Goal: Information Seeking & Learning: Learn about a topic

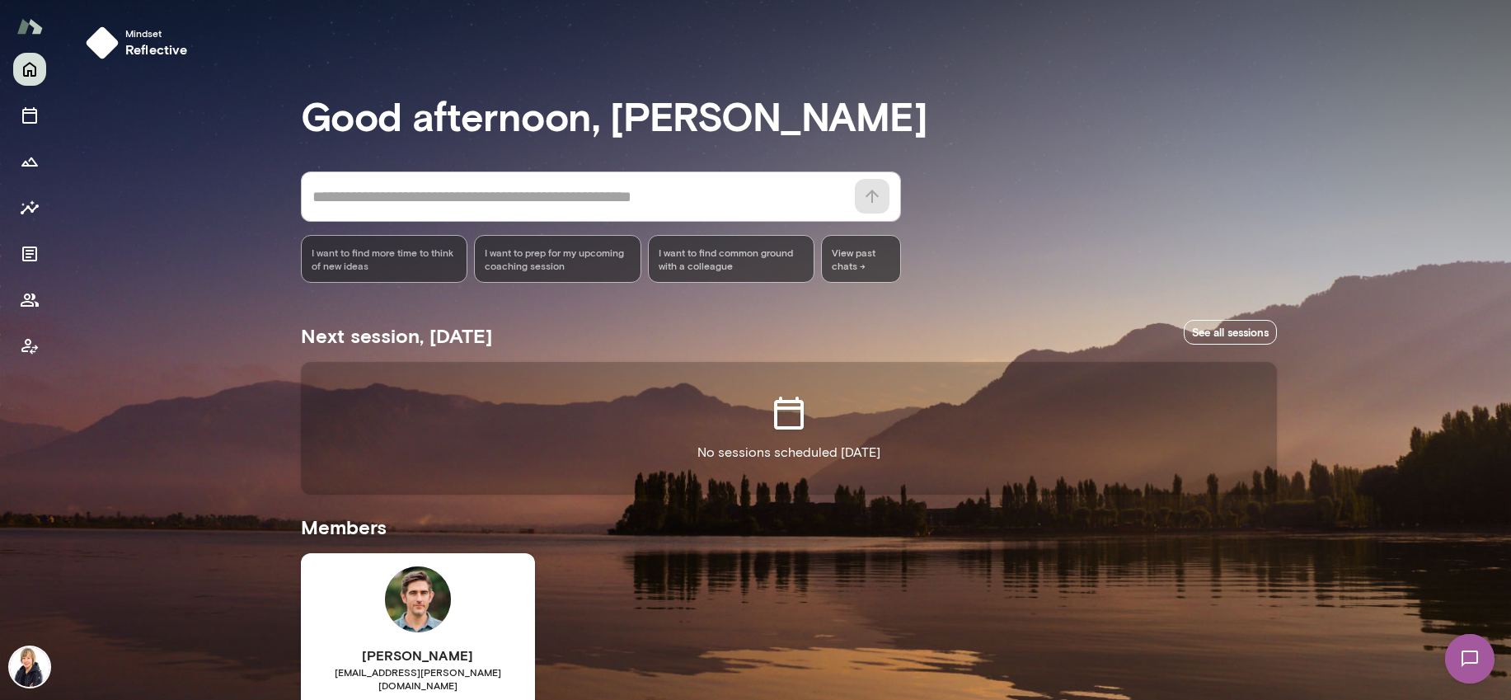
click at [364, 590] on div "Devin McIntire devinmcintire@mento.co Last online October 6 Appsmith Business P…" at bounding box center [418, 707] width 234 height 308
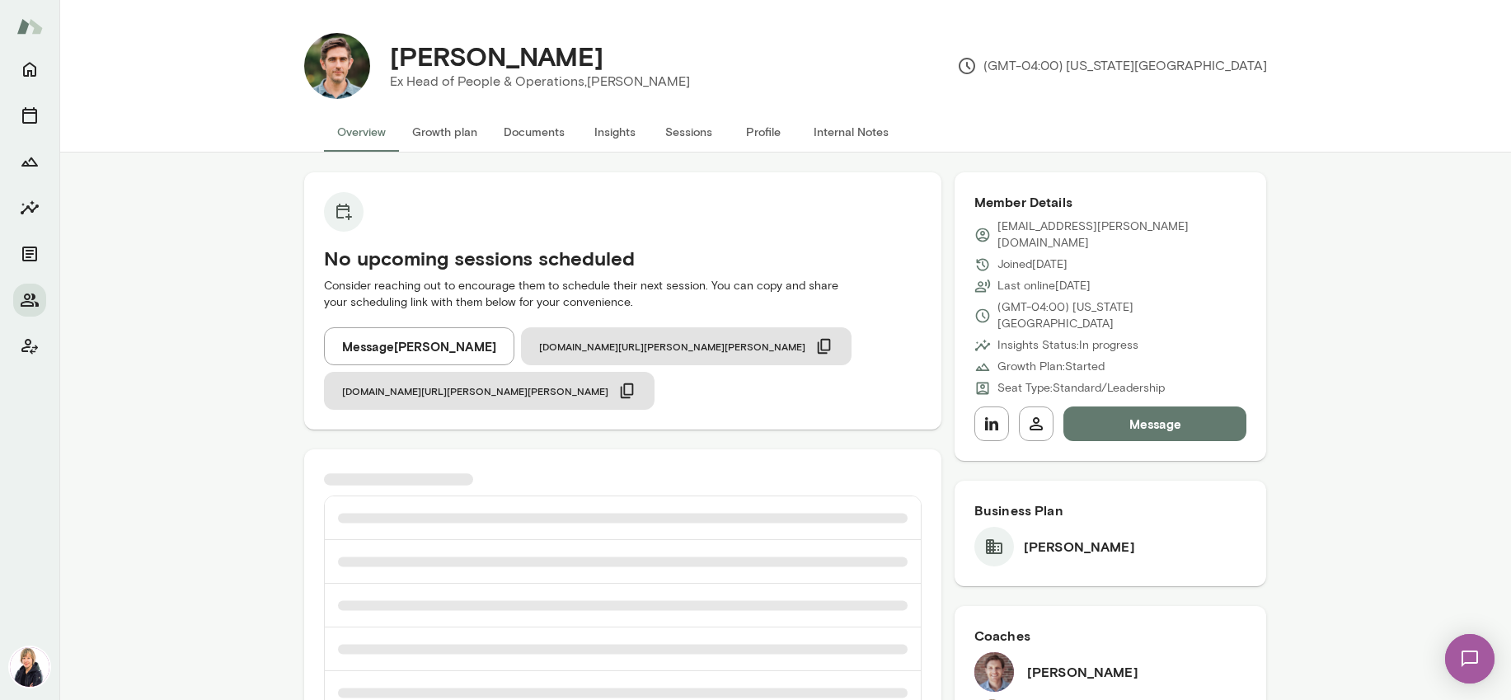
click at [603, 122] on button "Insights" at bounding box center [615, 132] width 74 height 40
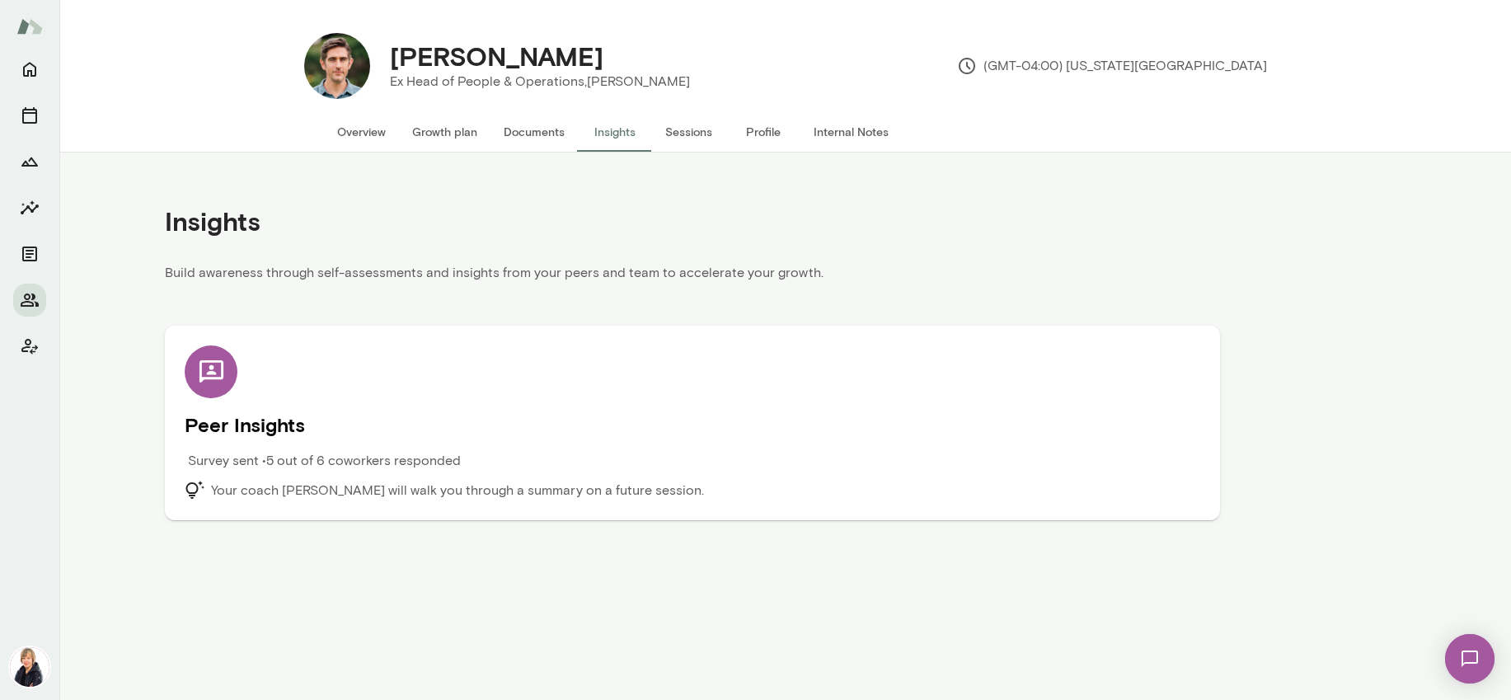
click at [585, 388] on div "Peer Insights Survey sent • 5 out of 6 coworkers responded Your coach [PERSON_N…" at bounding box center [693, 422] width 1016 height 155
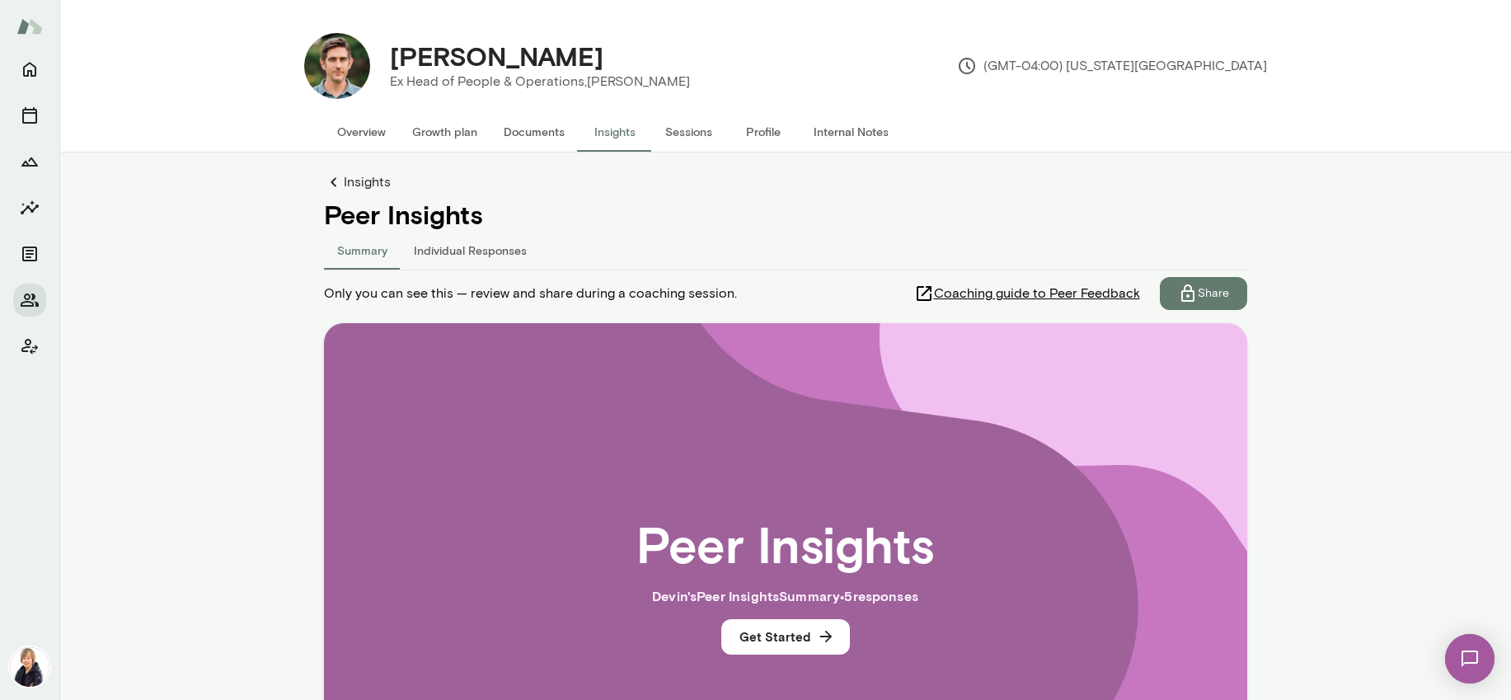
scroll to position [20, 0]
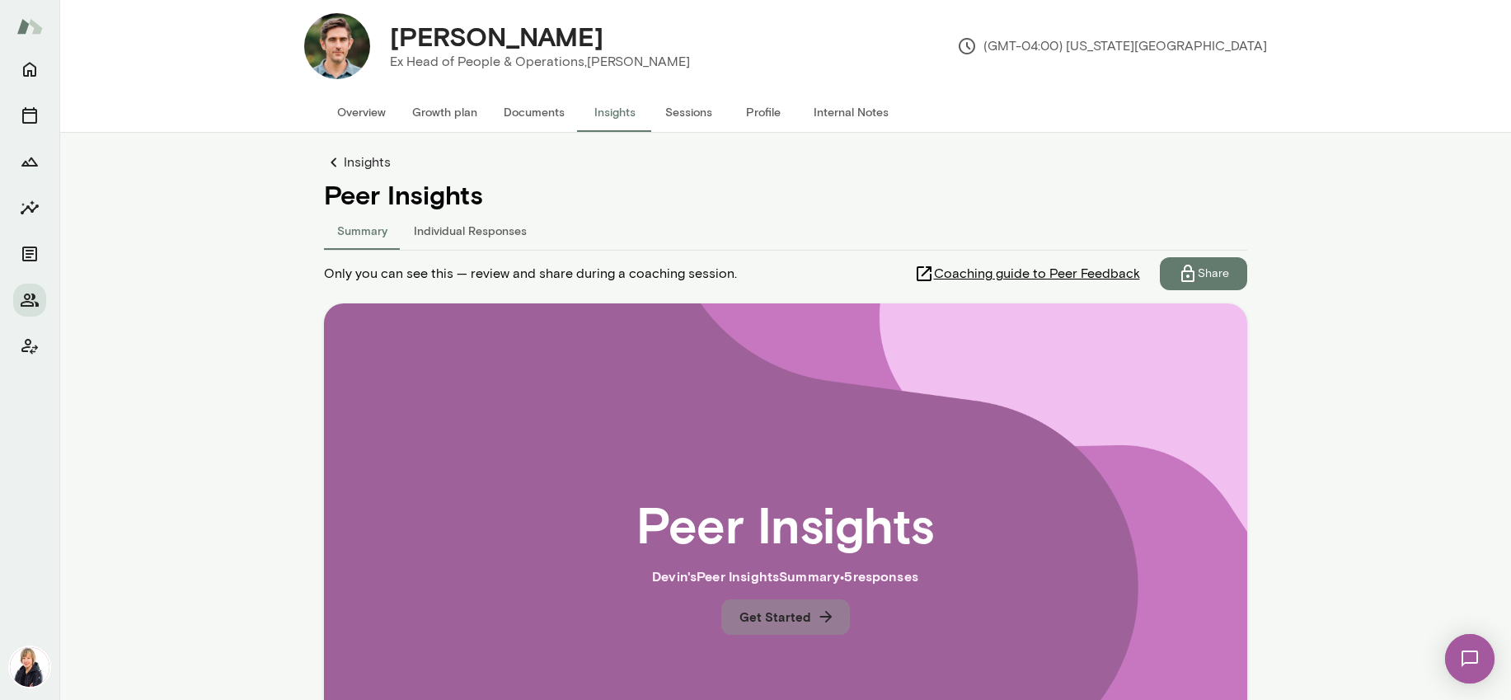
click at [797, 624] on button "Get Started" at bounding box center [785, 616] width 129 height 35
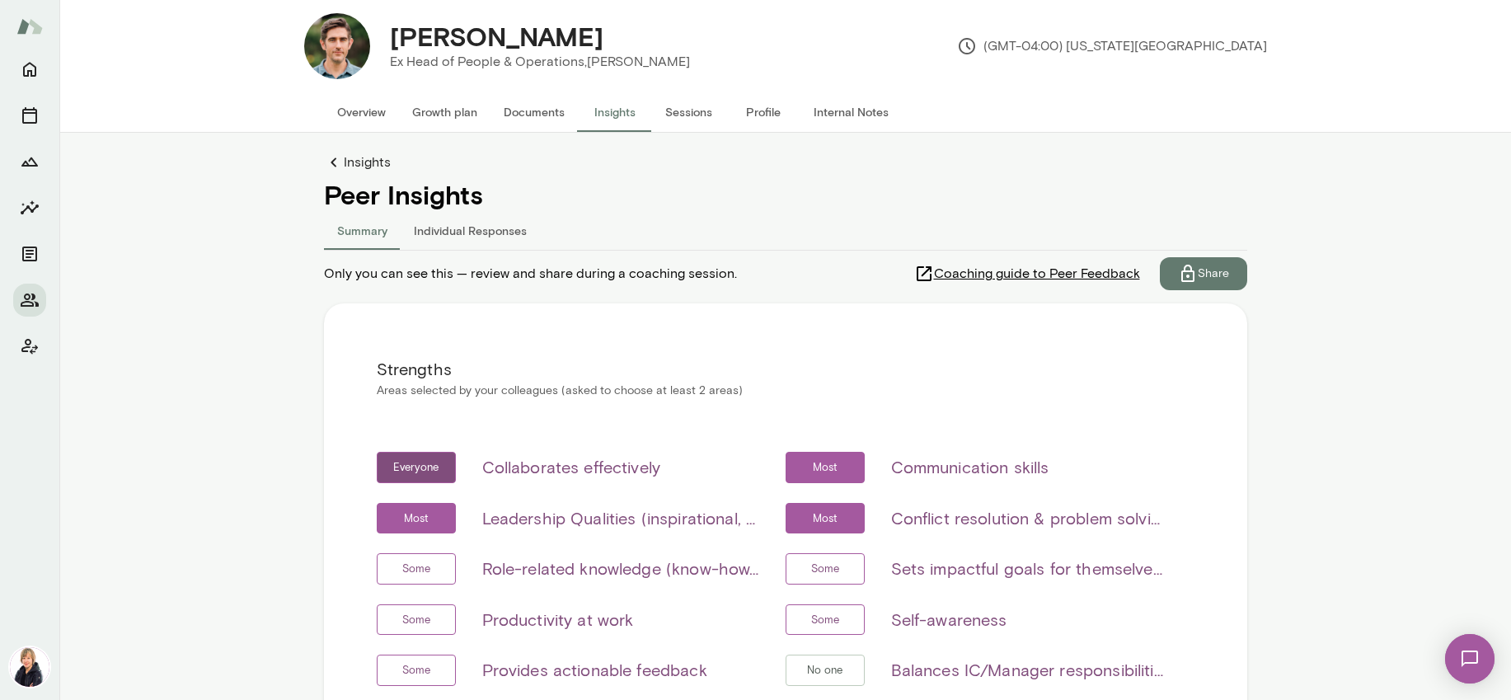
scroll to position [230, 0]
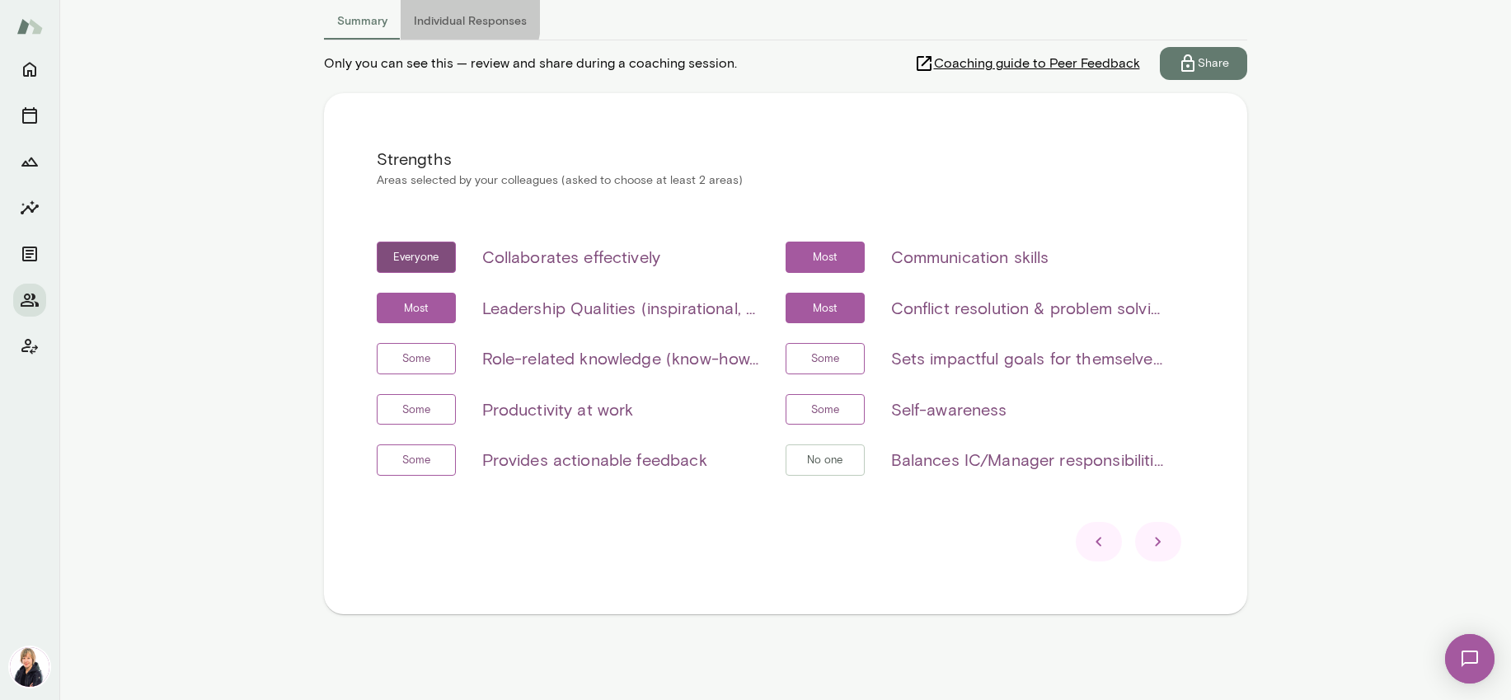
click at [445, 16] on button "Individual Responses" at bounding box center [470, 20] width 139 height 40
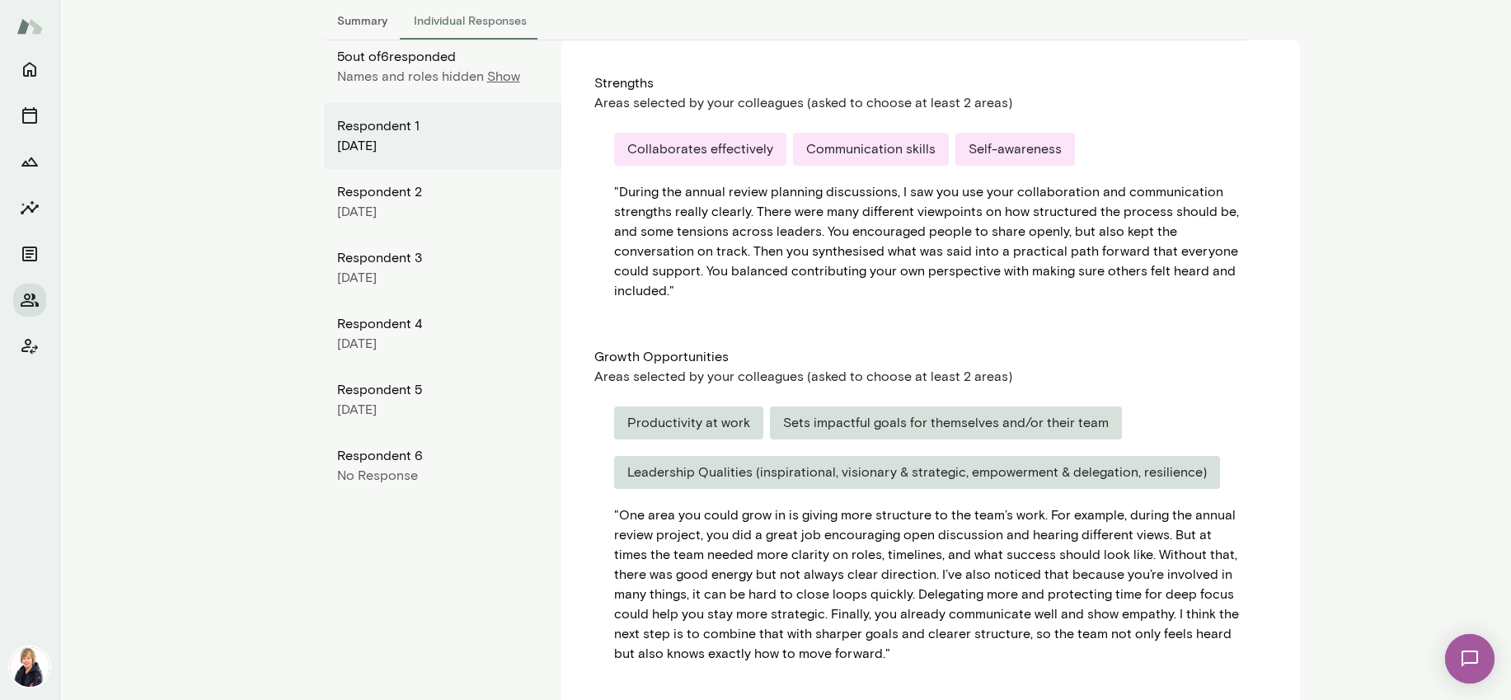
click at [383, 471] on div "No Response" at bounding box center [442, 476] width 211 height 20
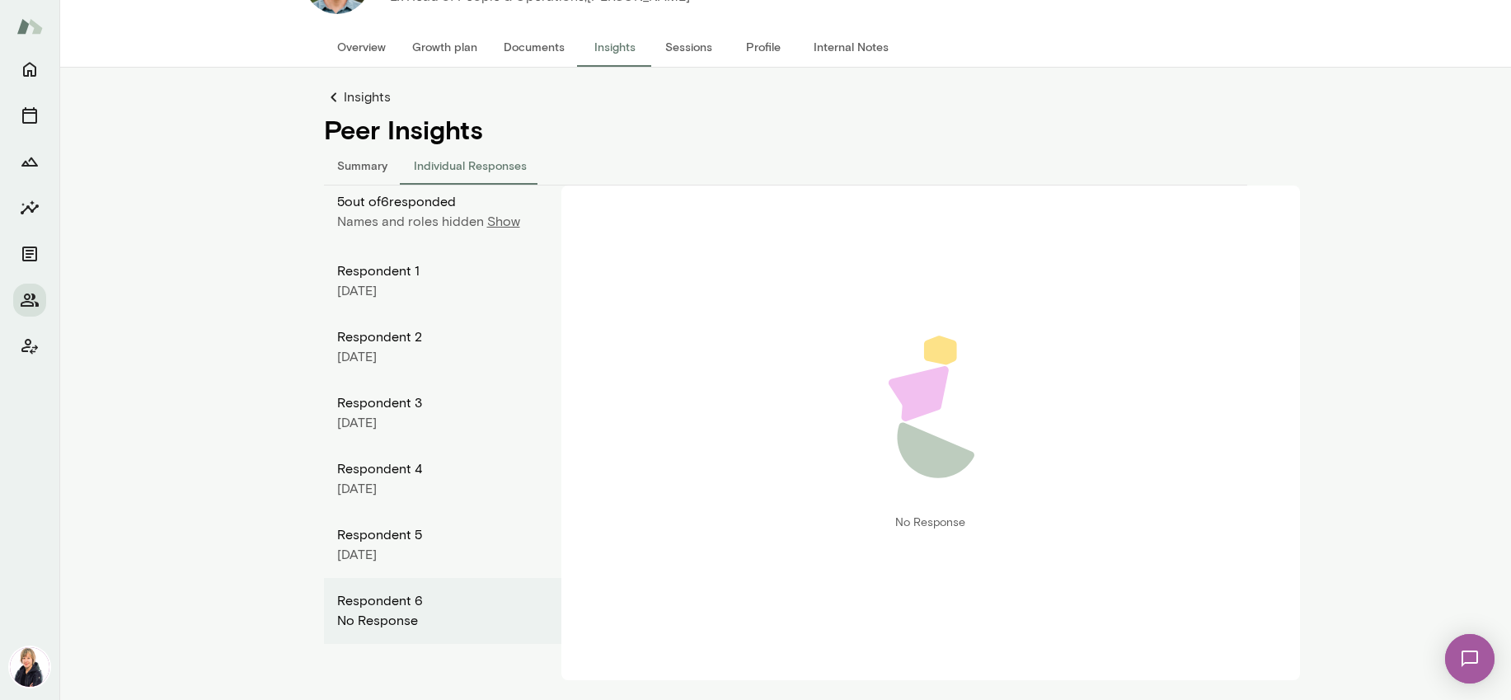
click at [487, 225] on p "Show" at bounding box center [503, 222] width 33 height 20
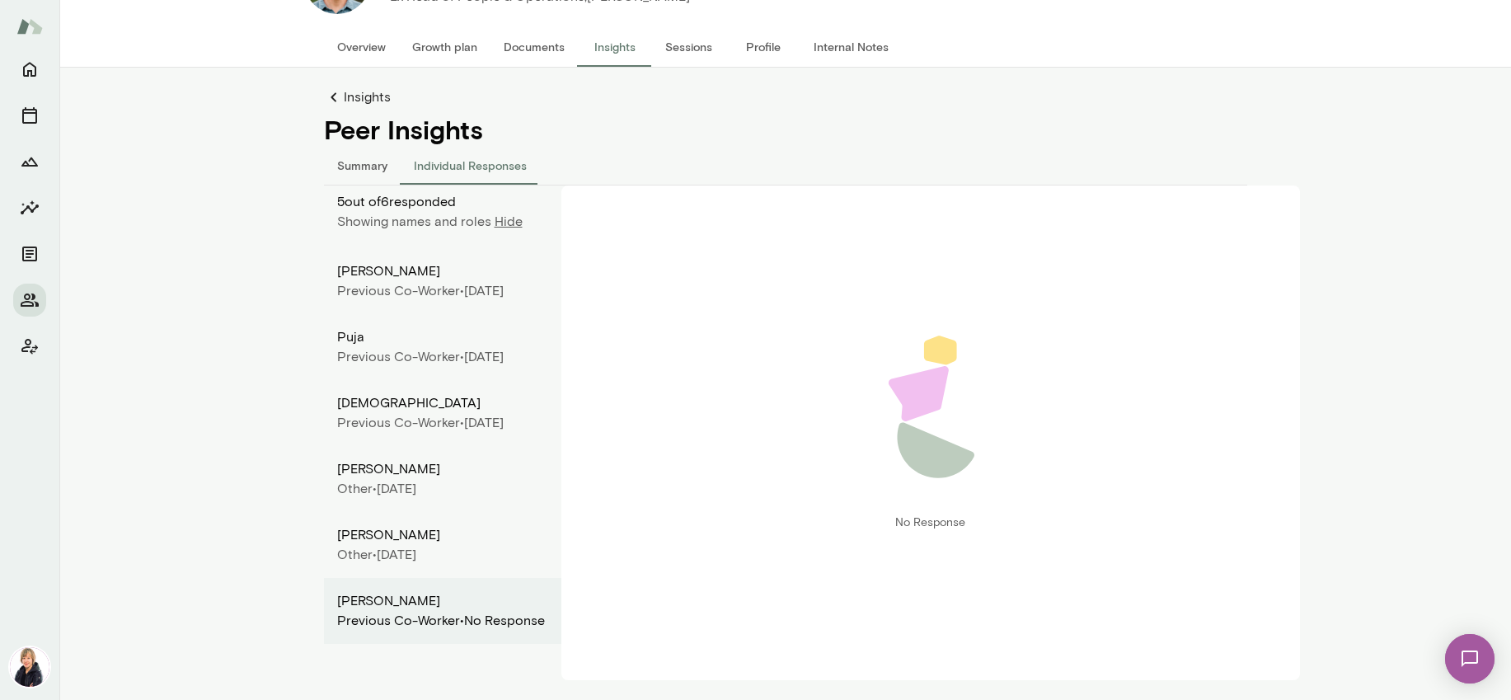
scroll to position [0, 0]
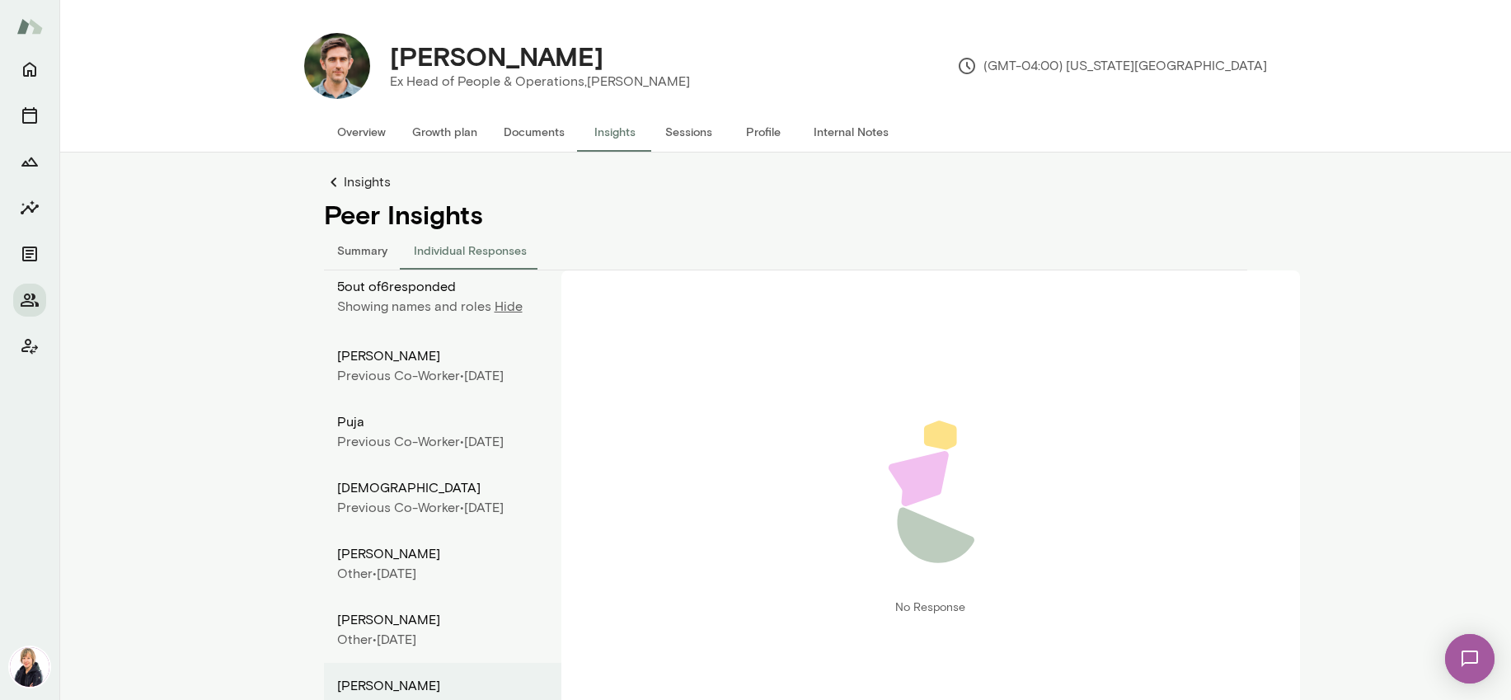
click at [363, 182] on link "Insights" at bounding box center [786, 182] width 924 height 20
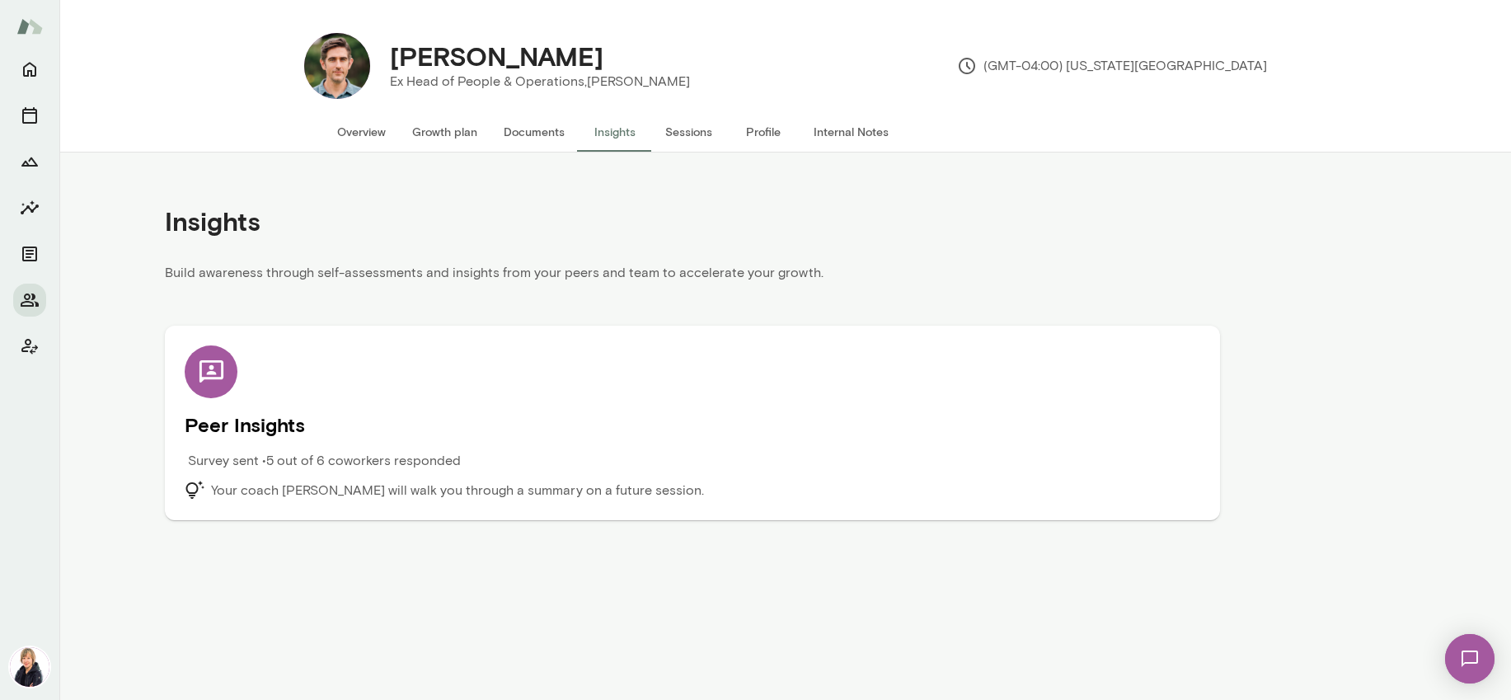
click at [227, 374] on div at bounding box center [211, 371] width 53 height 53
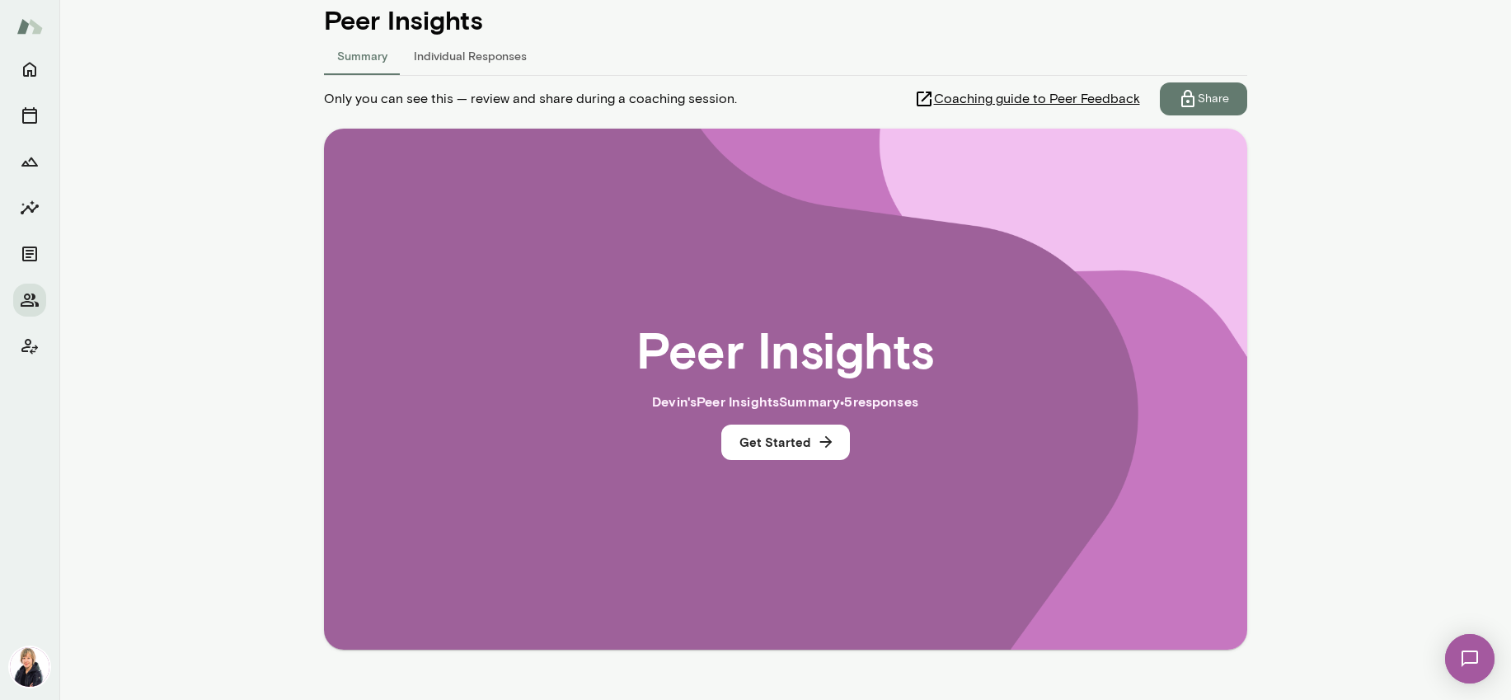
scroll to position [205, 0]
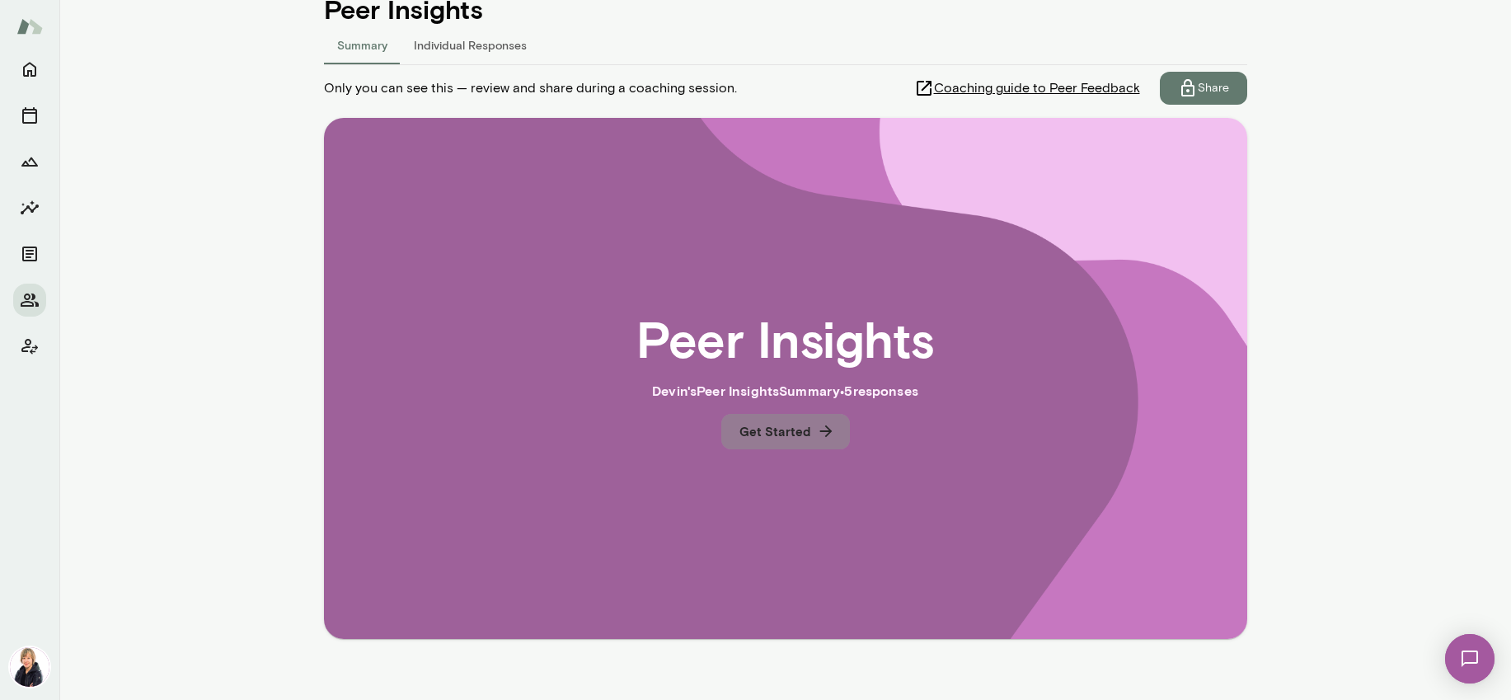
click at [805, 444] on button "Get Started" at bounding box center [785, 431] width 129 height 35
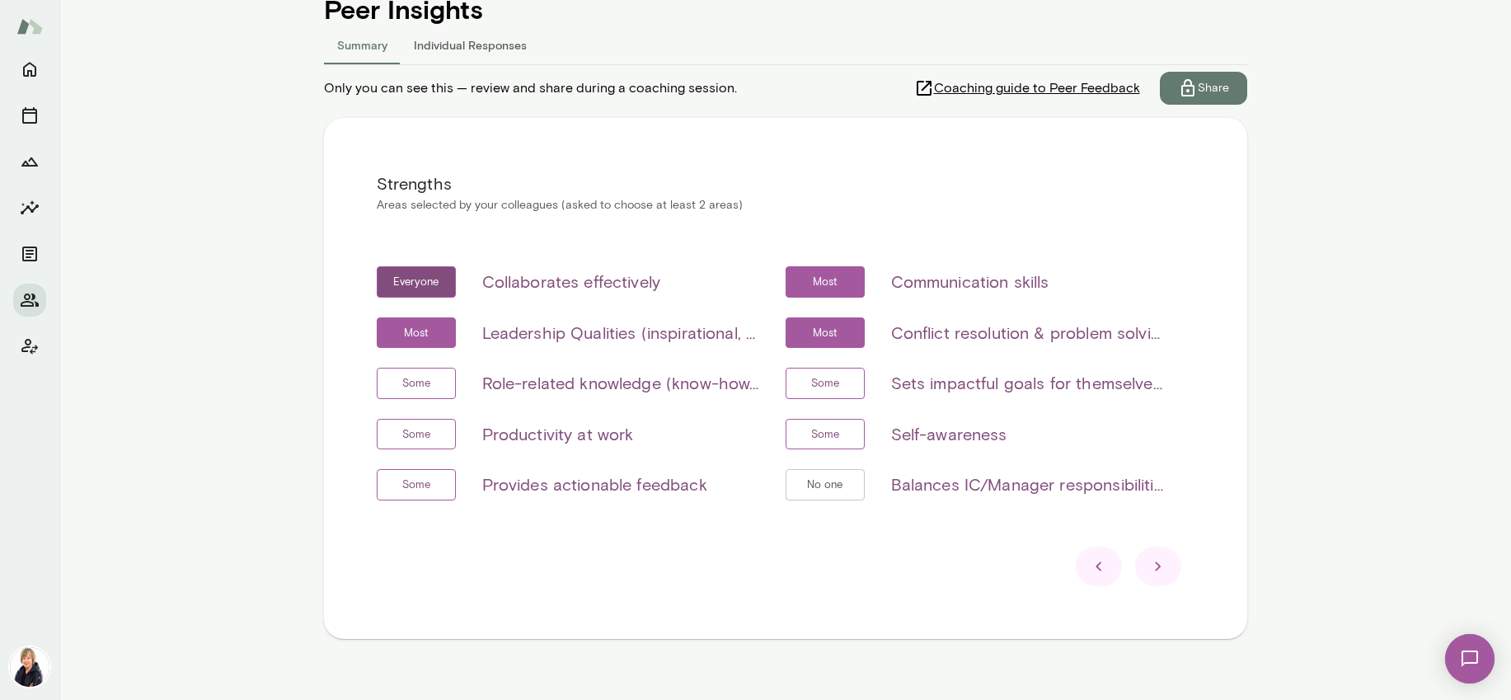
click at [1159, 576] on icon at bounding box center [1159, 567] width 20 height 20
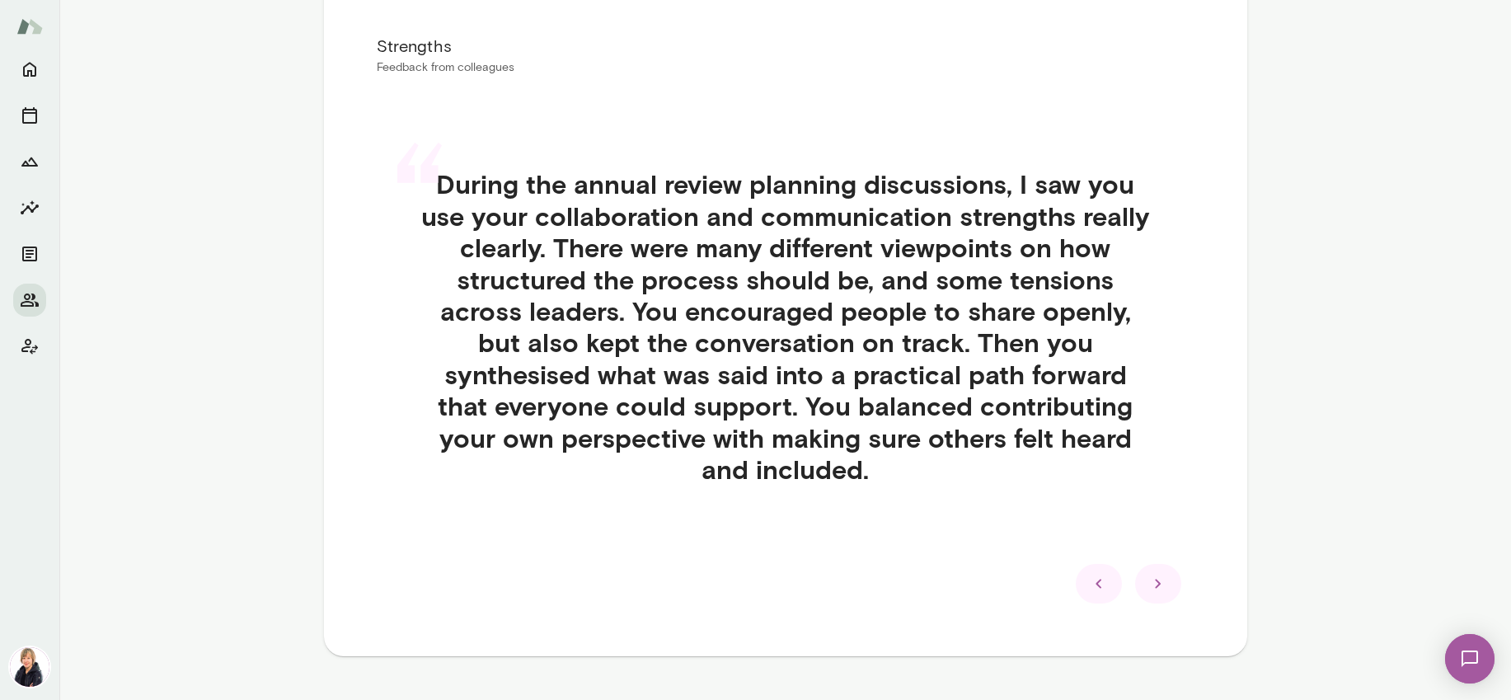
scroll to position [332, 0]
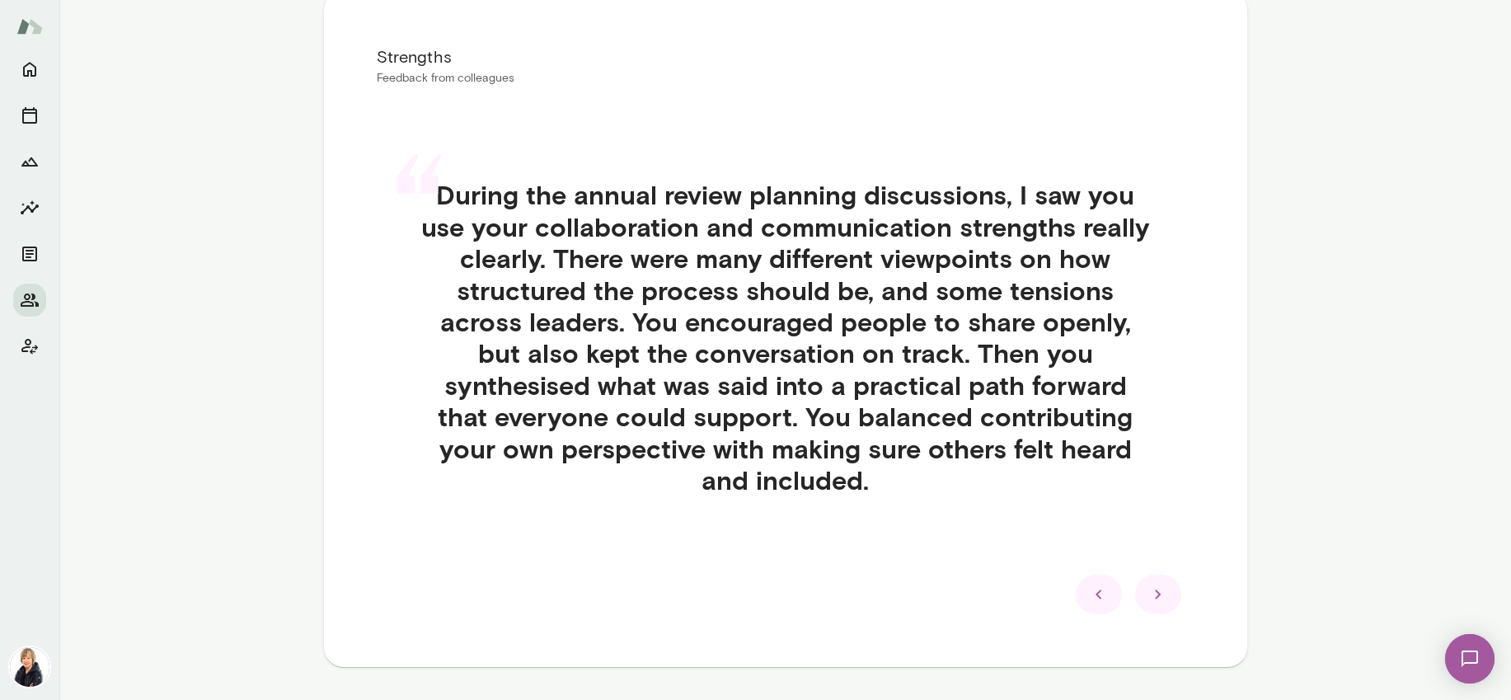
click at [1149, 590] on icon at bounding box center [1159, 595] width 20 height 20
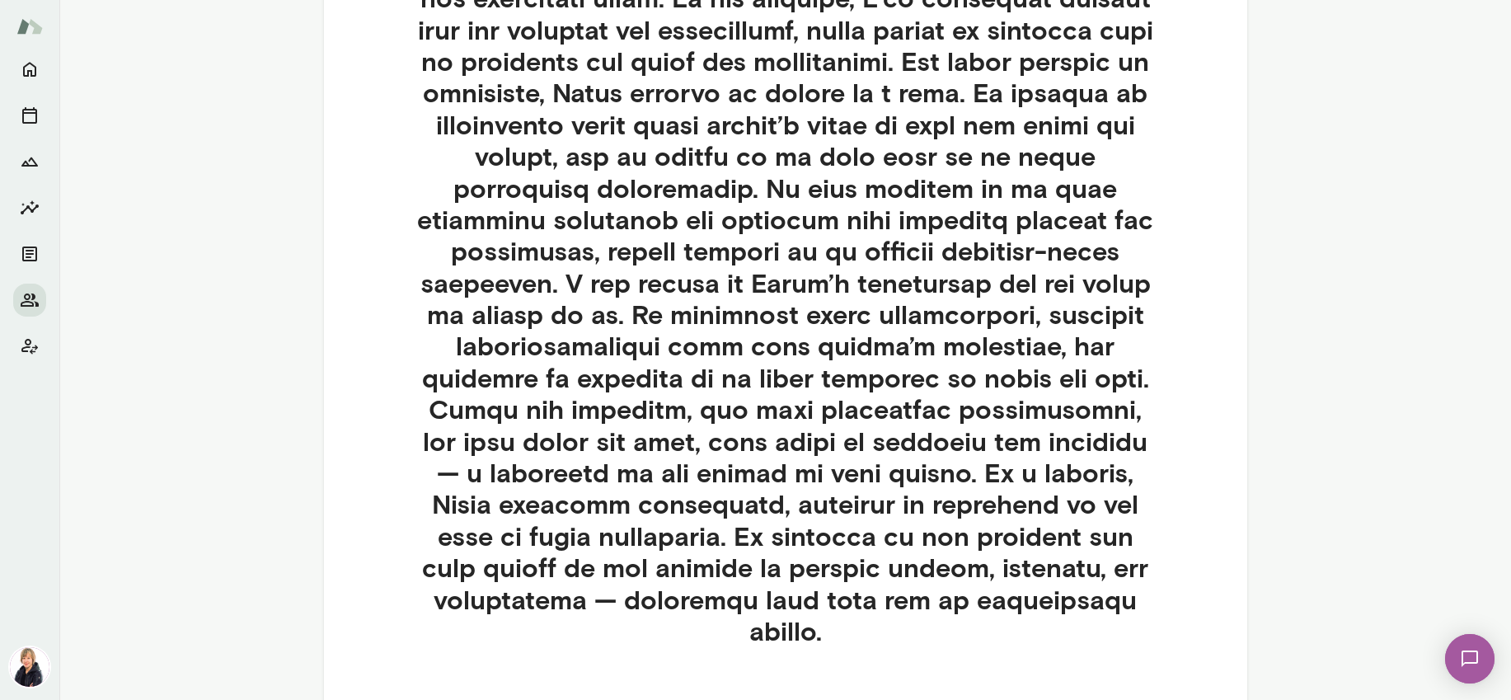
scroll to position [797, 0]
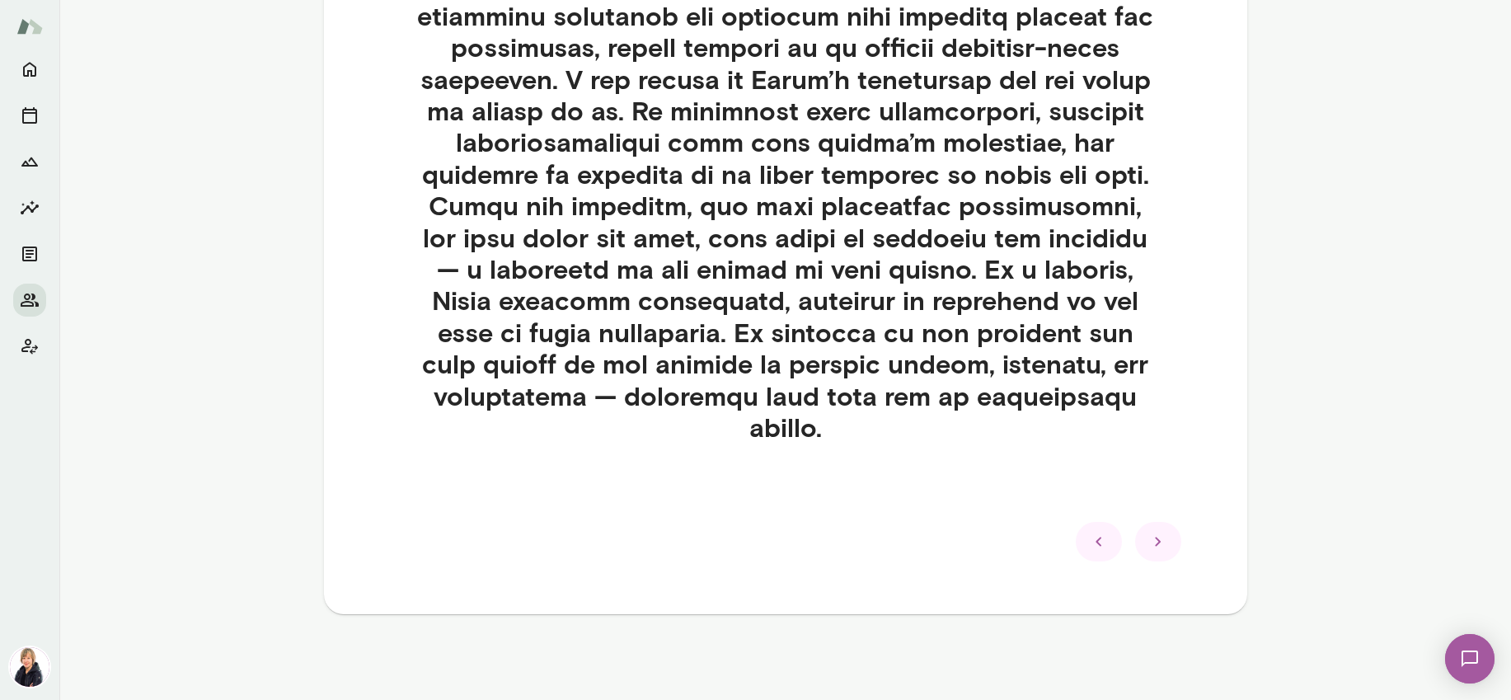
click at [1157, 538] on icon at bounding box center [1159, 542] width 20 height 20
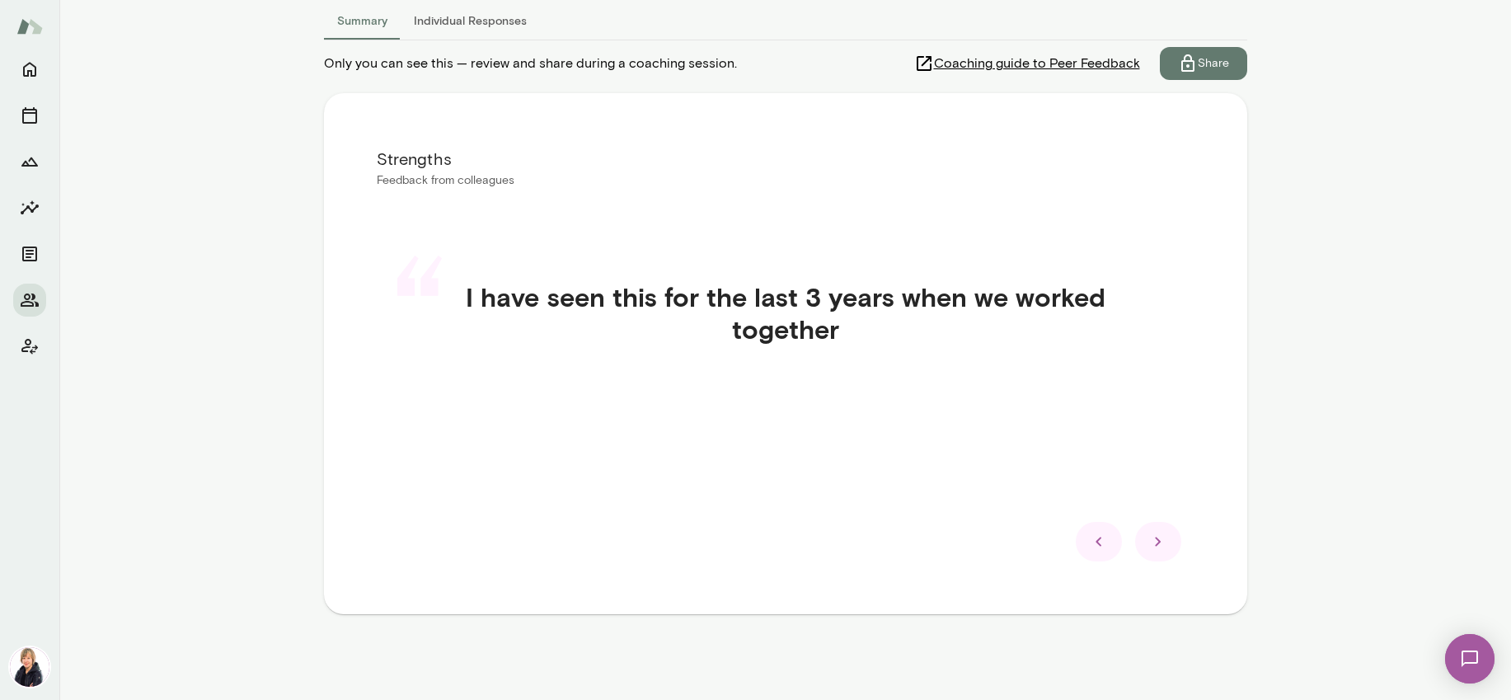
click at [1157, 538] on icon at bounding box center [1159, 542] width 20 height 20
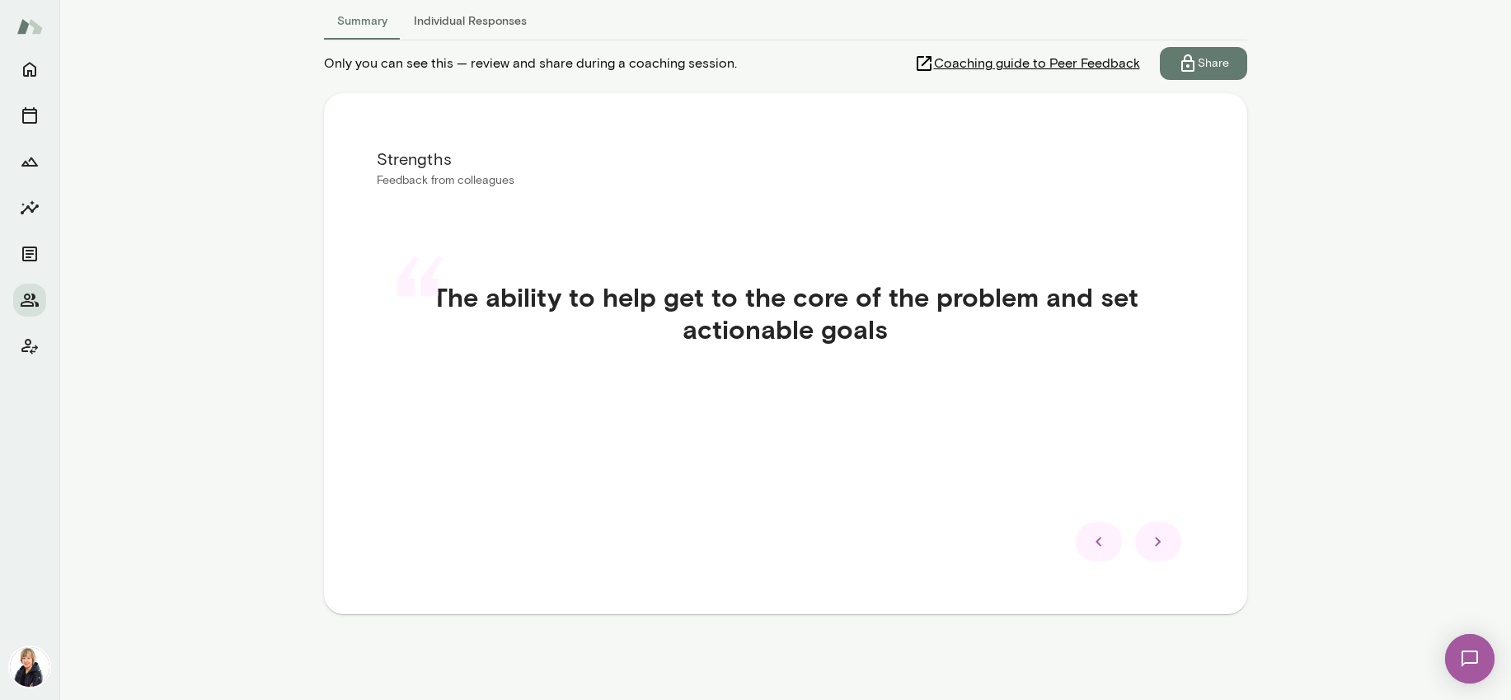
click at [1157, 538] on icon at bounding box center [1159, 542] width 20 height 20
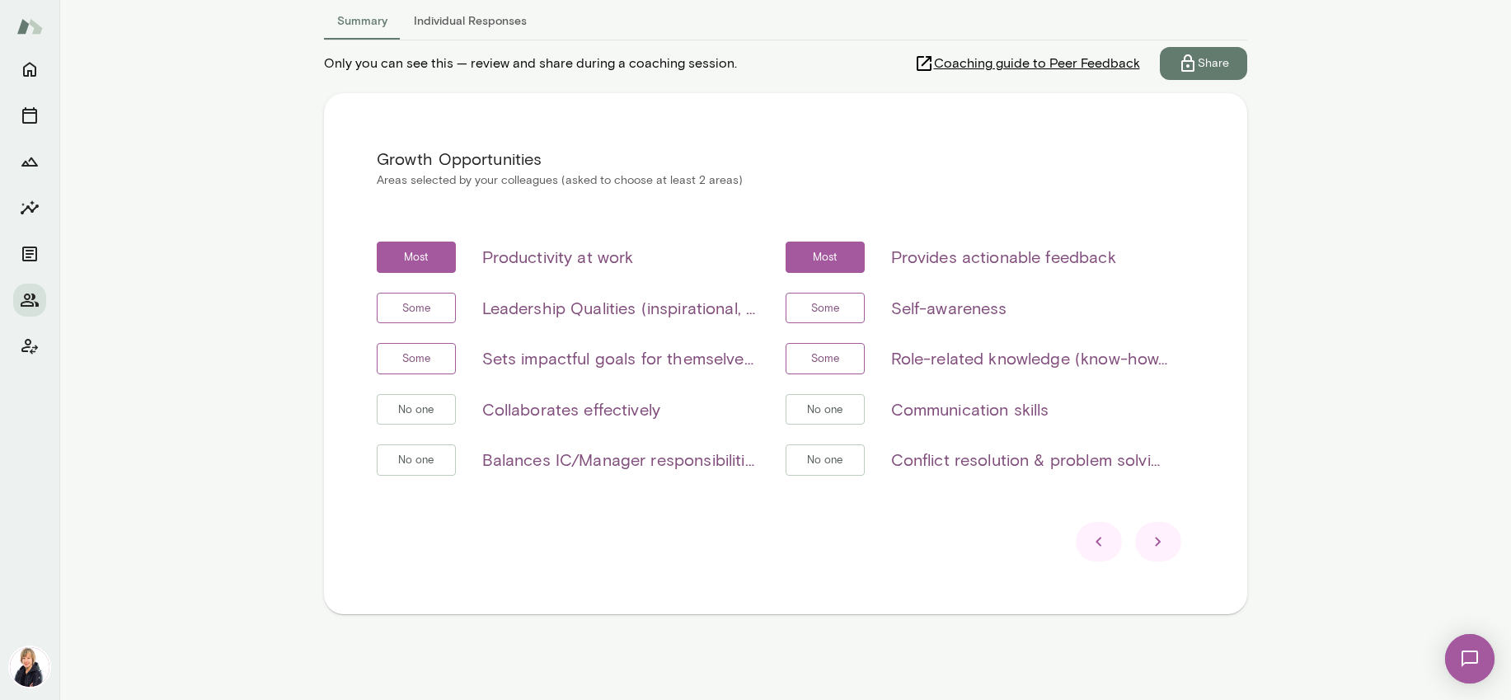
click at [1157, 538] on icon at bounding box center [1159, 542] width 20 height 20
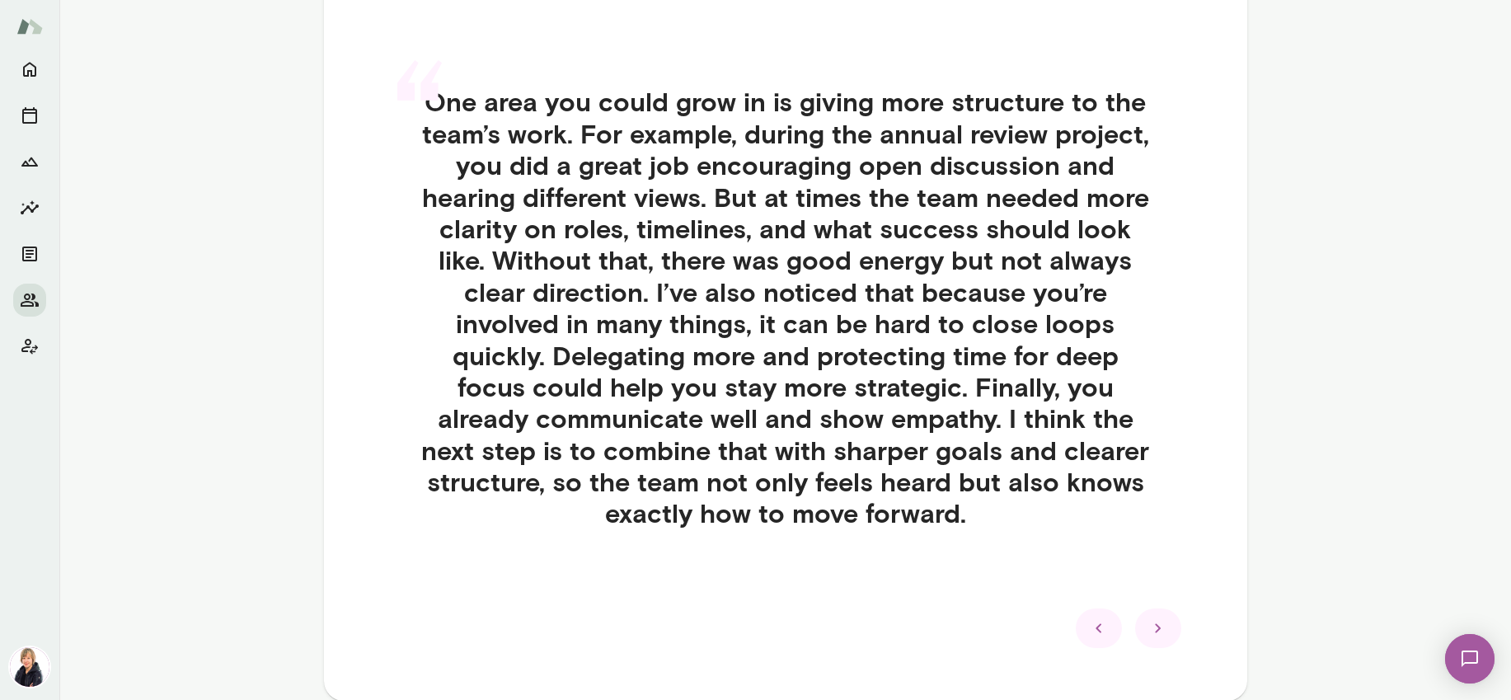
scroll to position [447, 0]
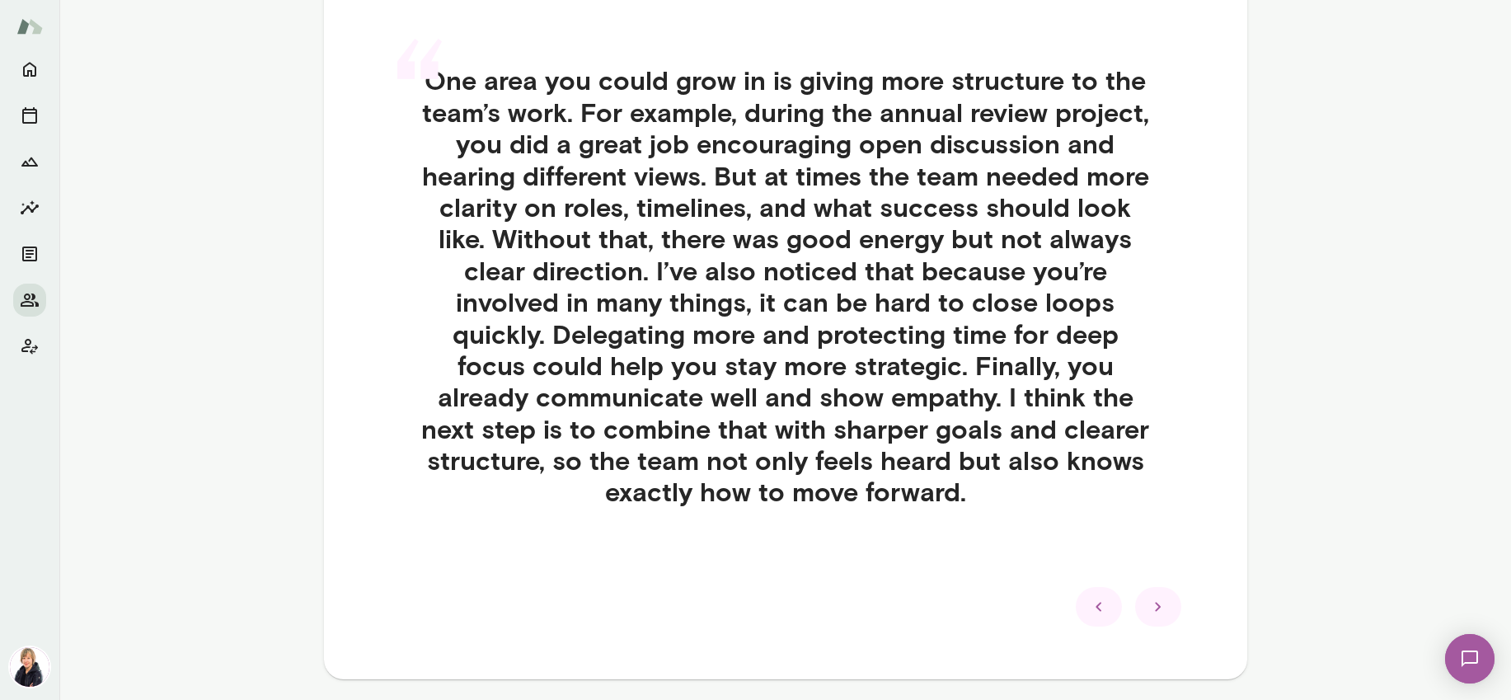
click at [1155, 606] on icon at bounding box center [1159, 607] width 20 height 20
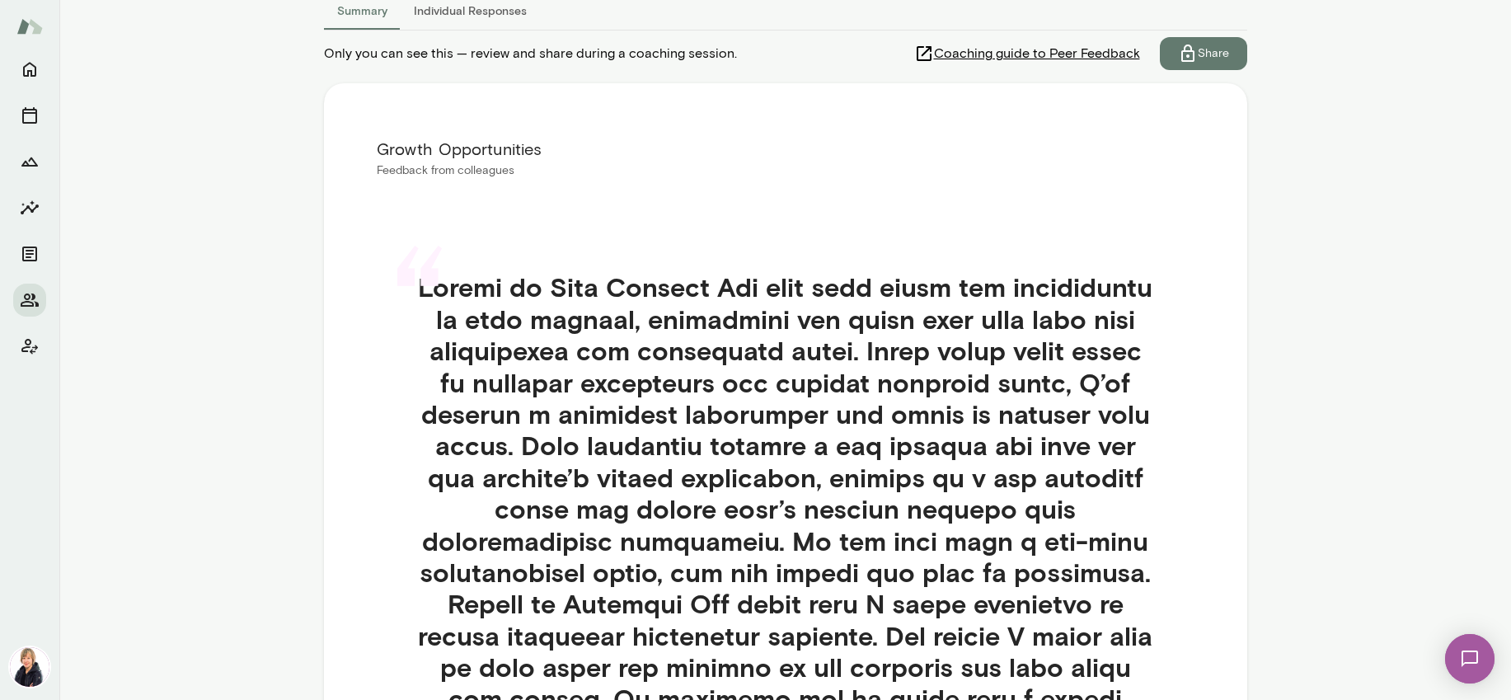
scroll to position [0, 0]
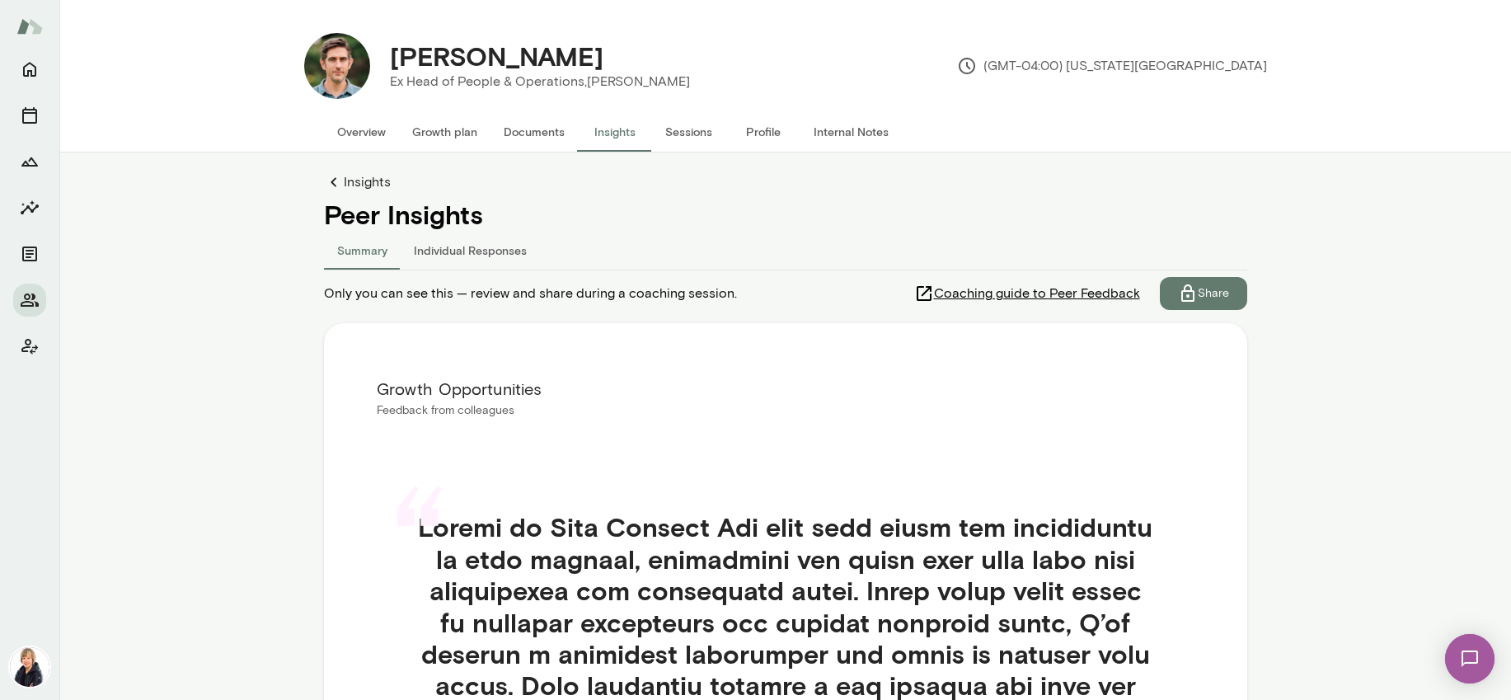
click at [368, 251] on button "Summary" at bounding box center [362, 250] width 77 height 40
click at [357, 241] on button "Summary" at bounding box center [362, 250] width 77 height 40
click at [348, 177] on link "Insights" at bounding box center [786, 182] width 924 height 20
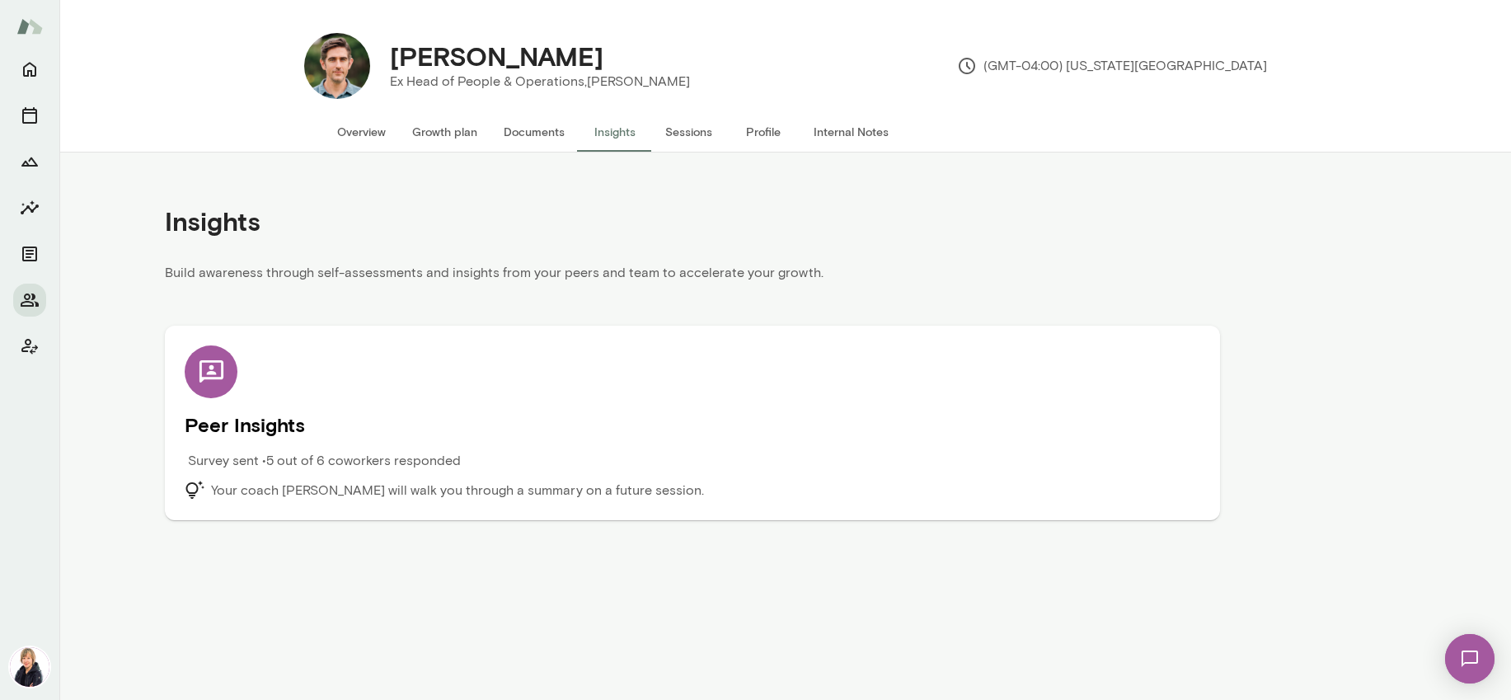
click at [319, 423] on h5 "Peer Insights" at bounding box center [693, 424] width 1016 height 26
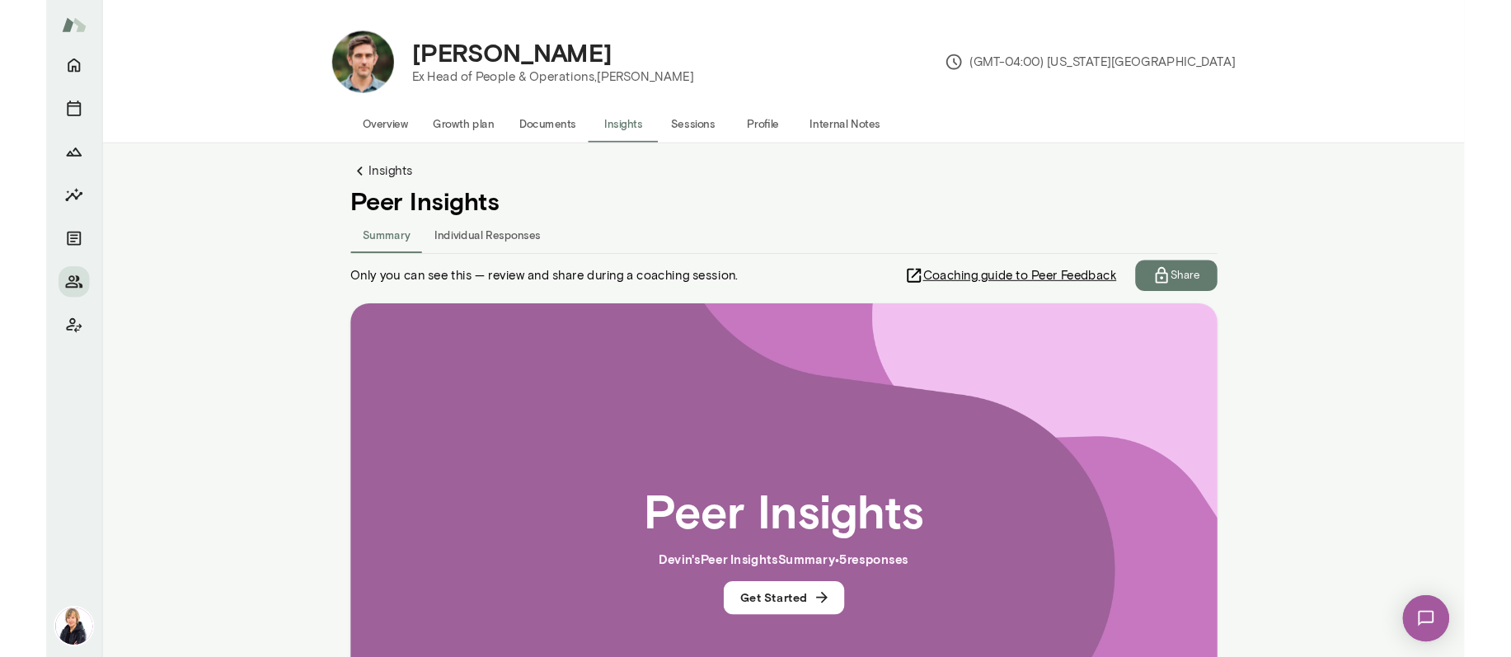
scroll to position [65, 0]
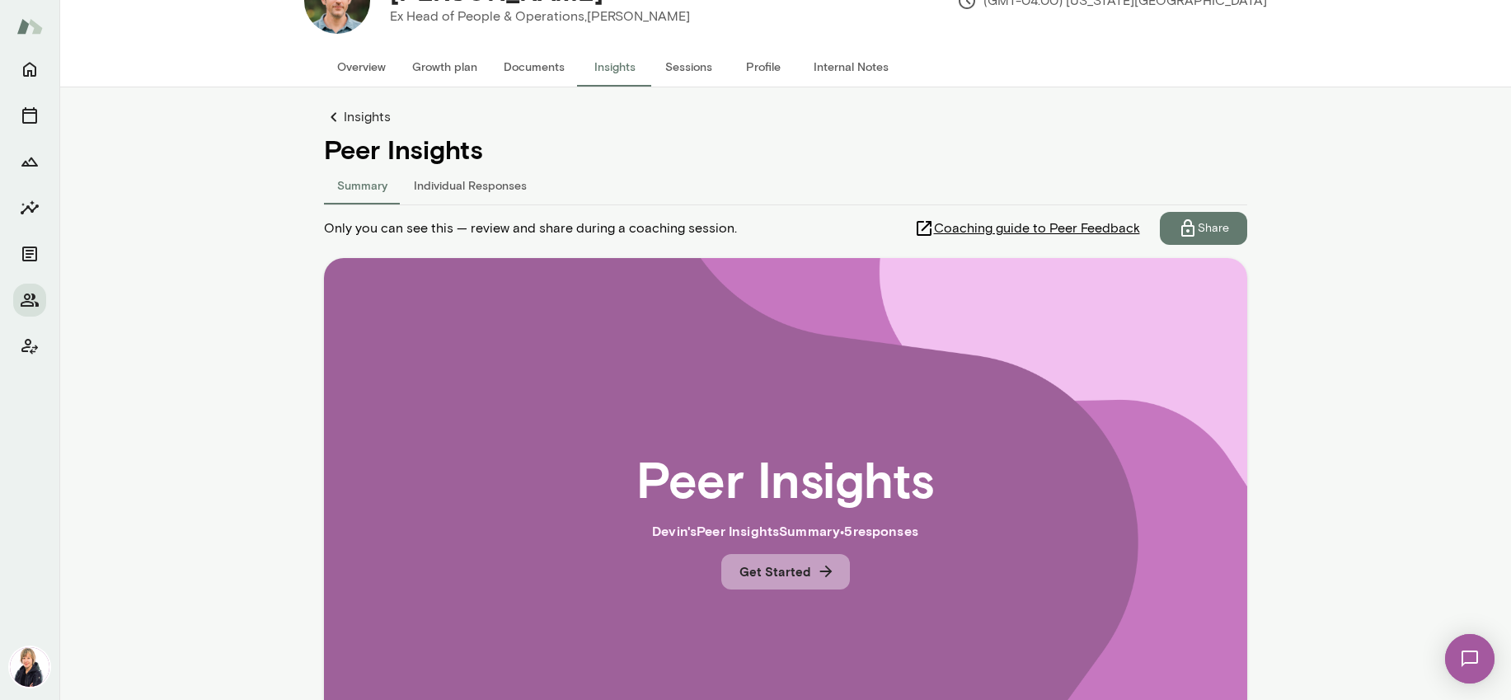
click at [766, 577] on button "Get Started" at bounding box center [785, 571] width 129 height 35
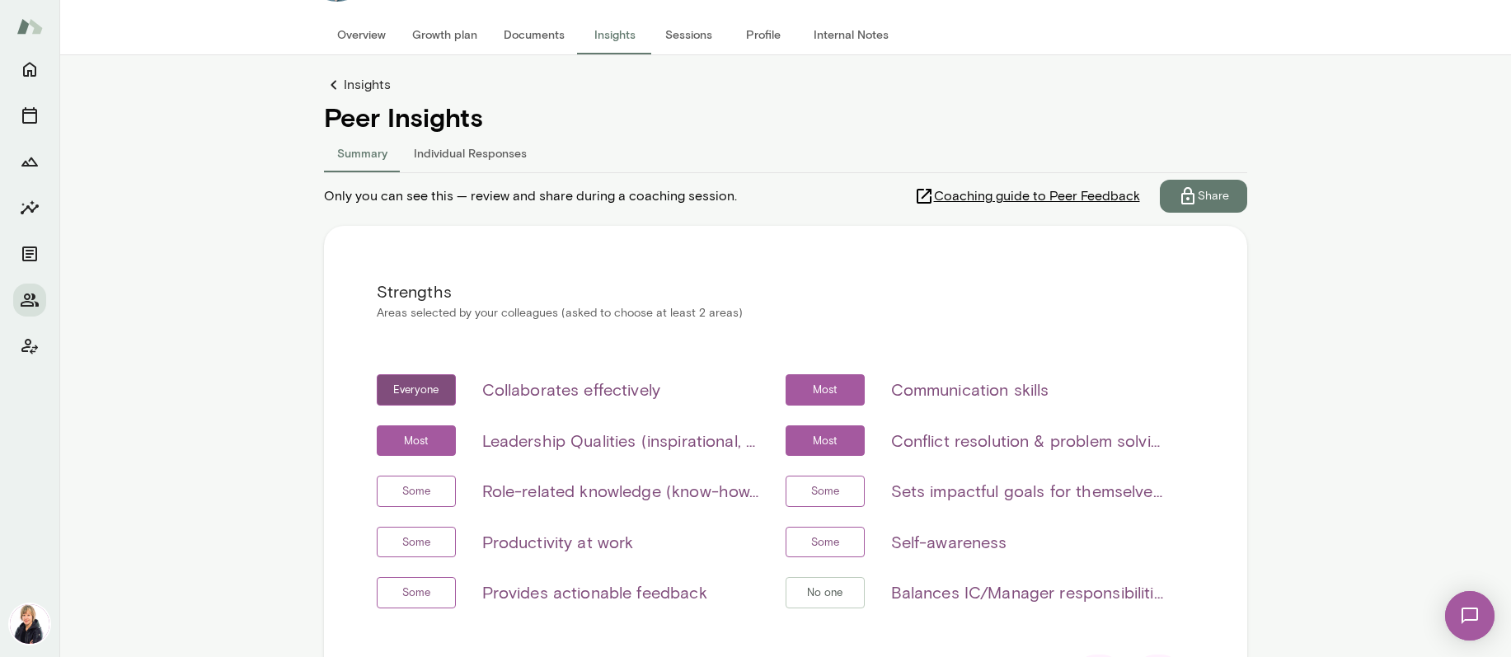
scroll to position [273, 0]
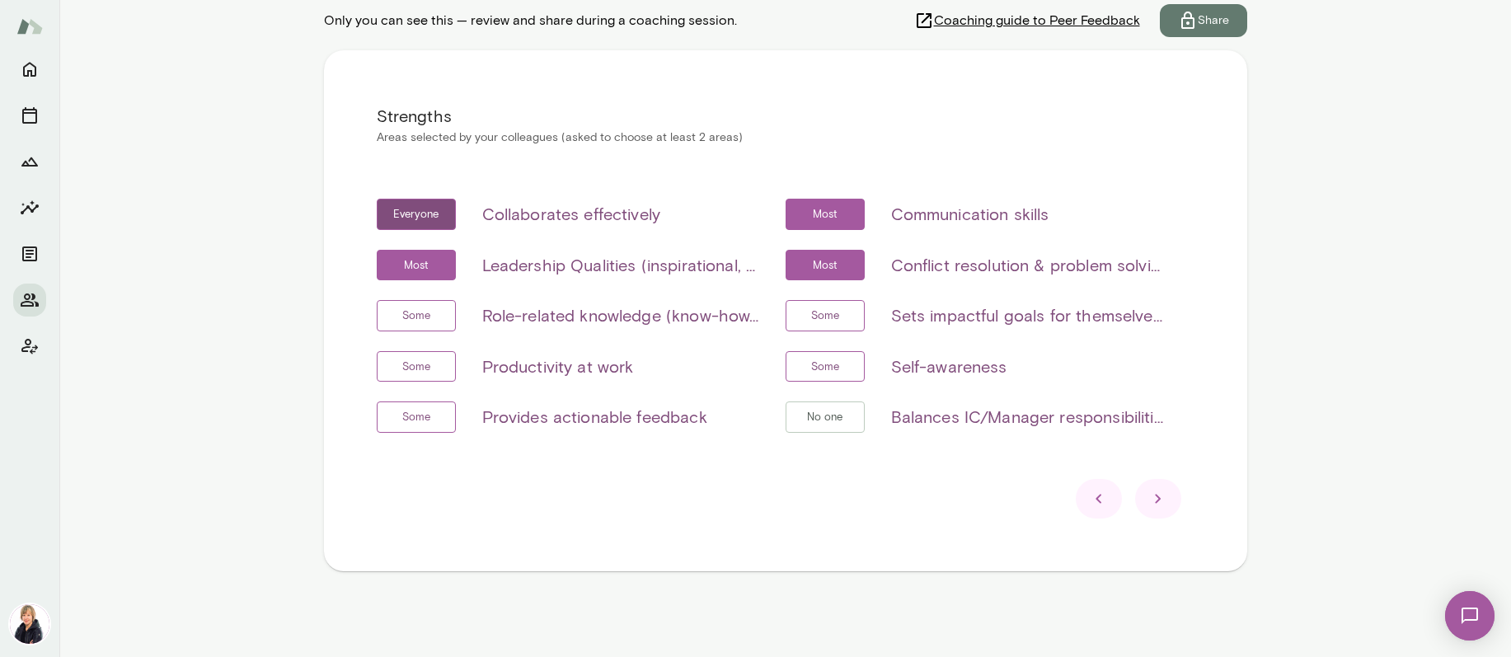
click at [1149, 496] on icon at bounding box center [1159, 499] width 20 height 20
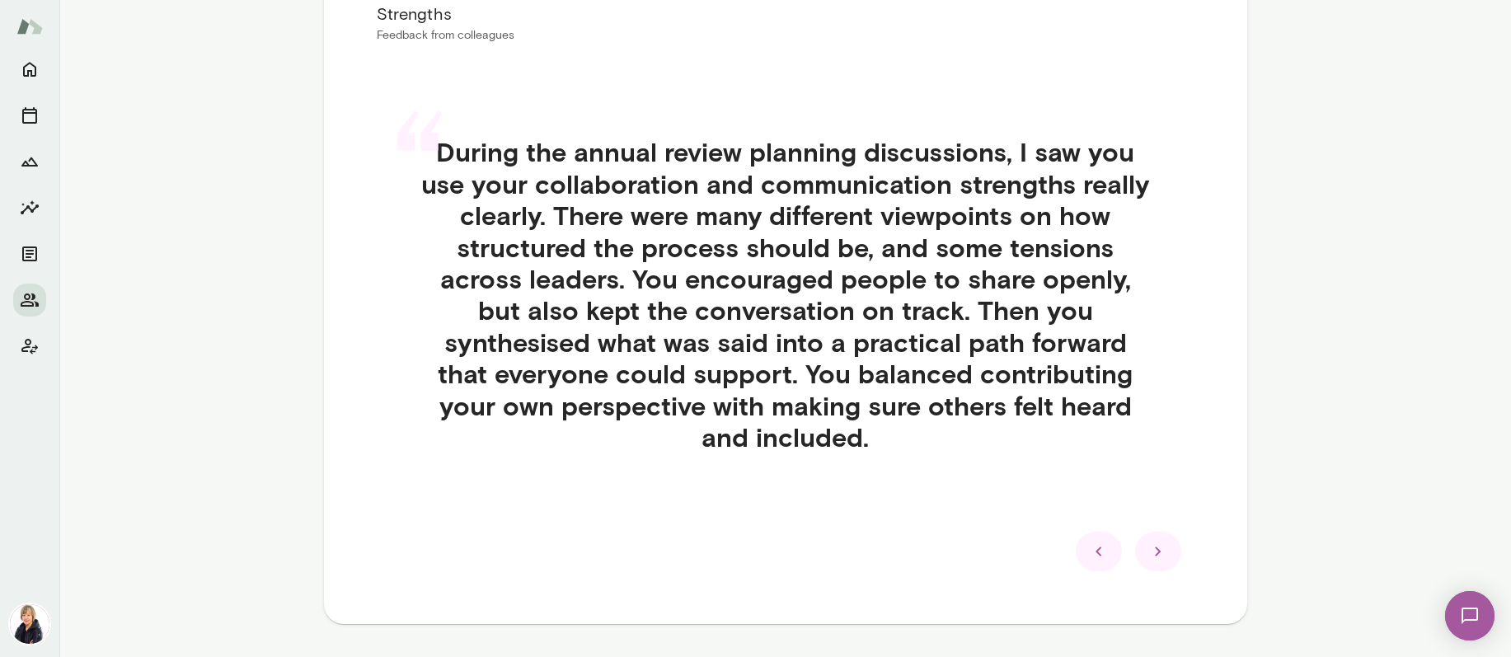
scroll to position [364, 0]
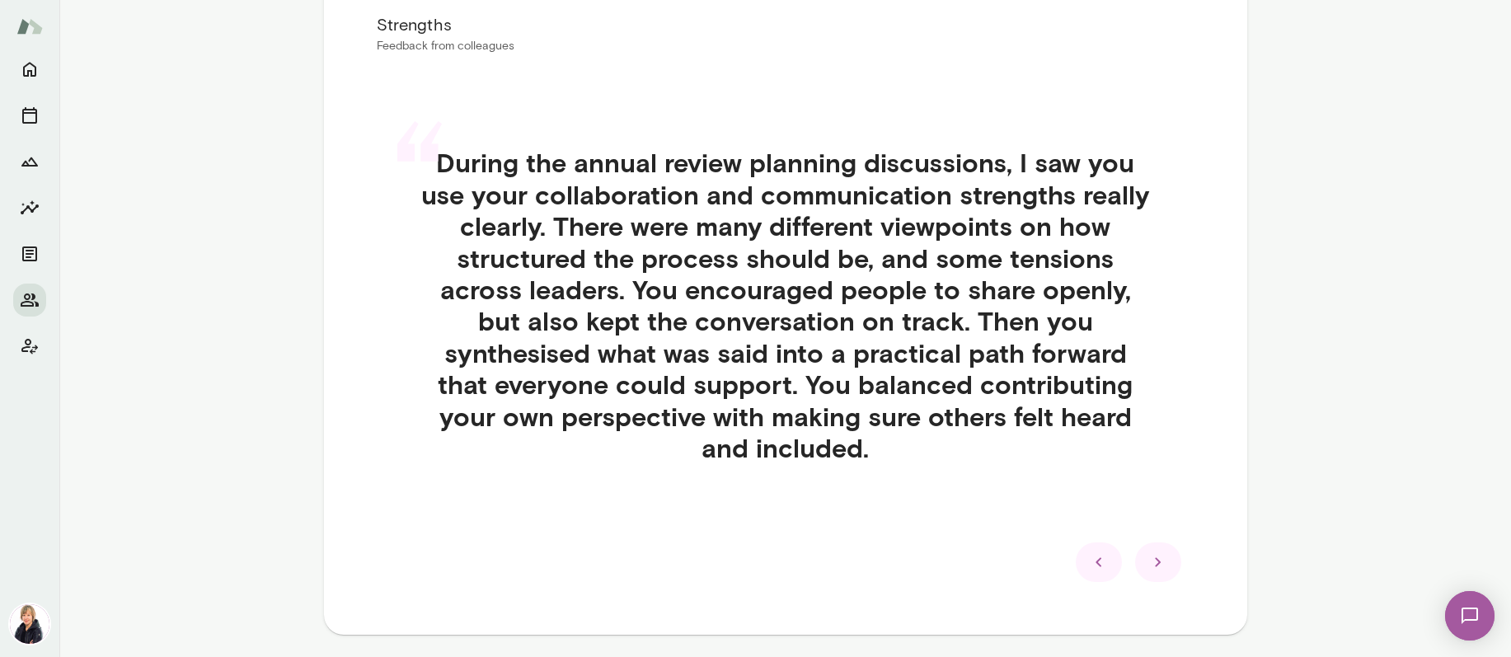
click at [1155, 557] on icon at bounding box center [1159, 562] width 20 height 20
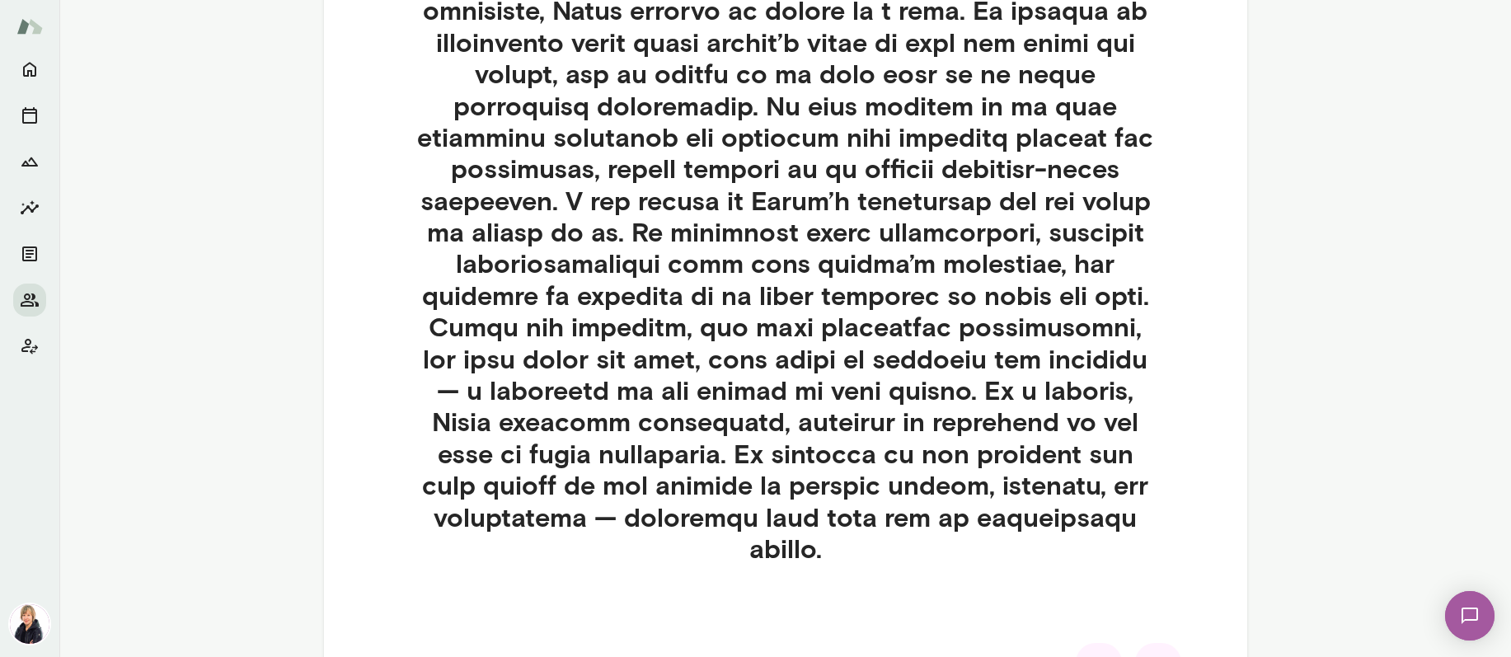
scroll to position [839, 0]
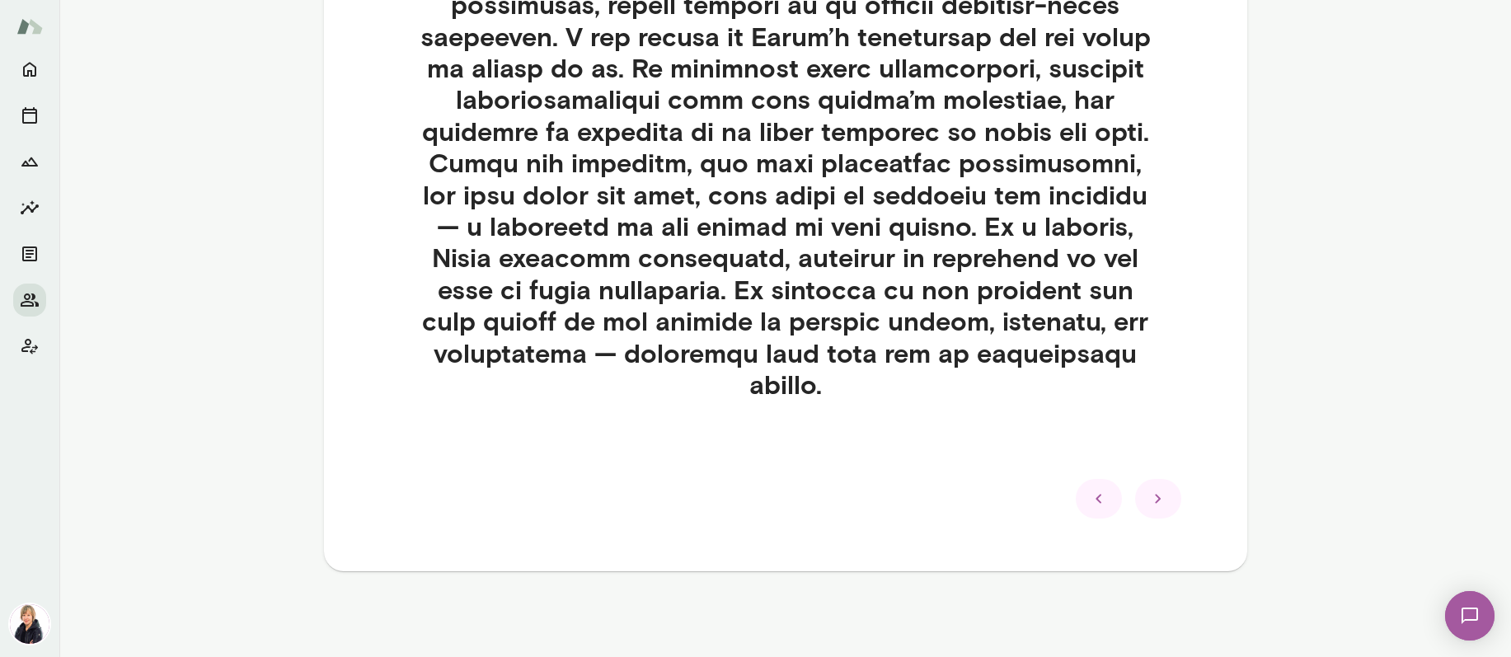
click at [1149, 507] on icon at bounding box center [1159, 499] width 20 height 20
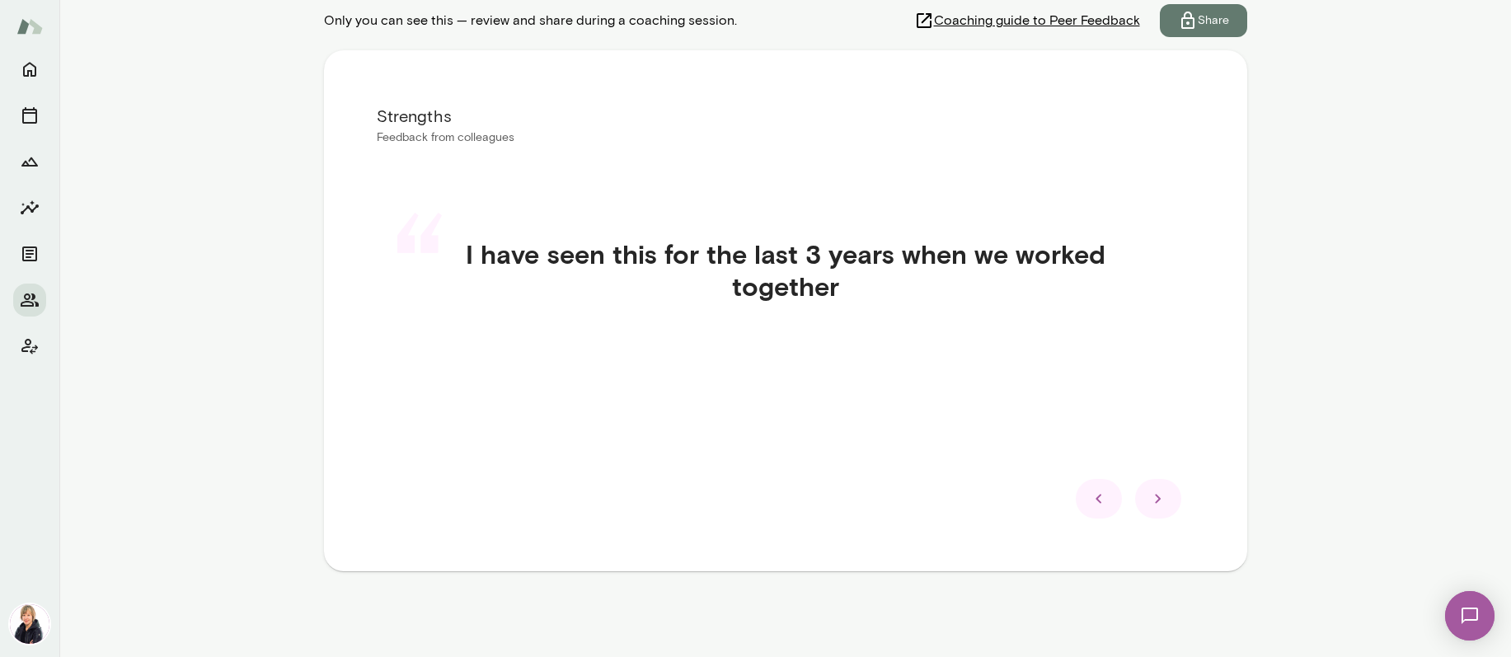
click at [1163, 502] on div at bounding box center [1158, 499] width 46 height 40
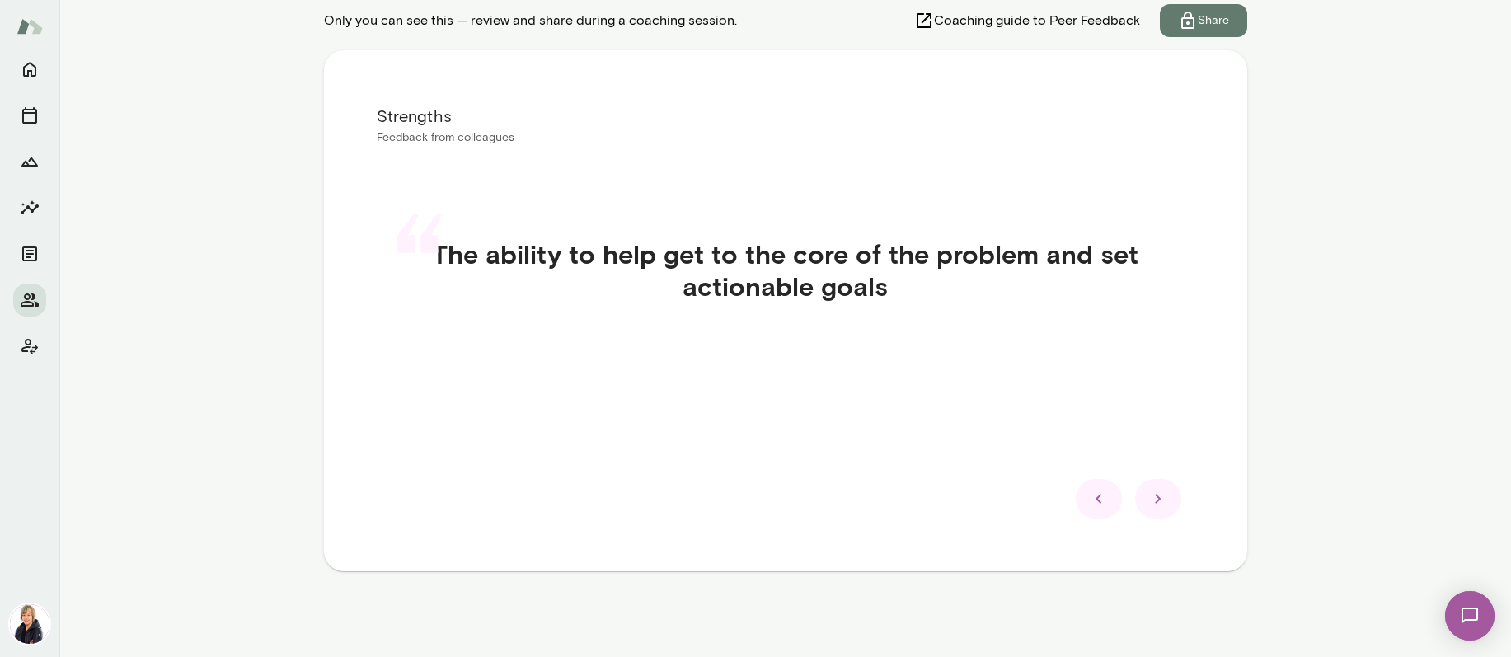
click at [1153, 496] on icon at bounding box center [1159, 499] width 20 height 20
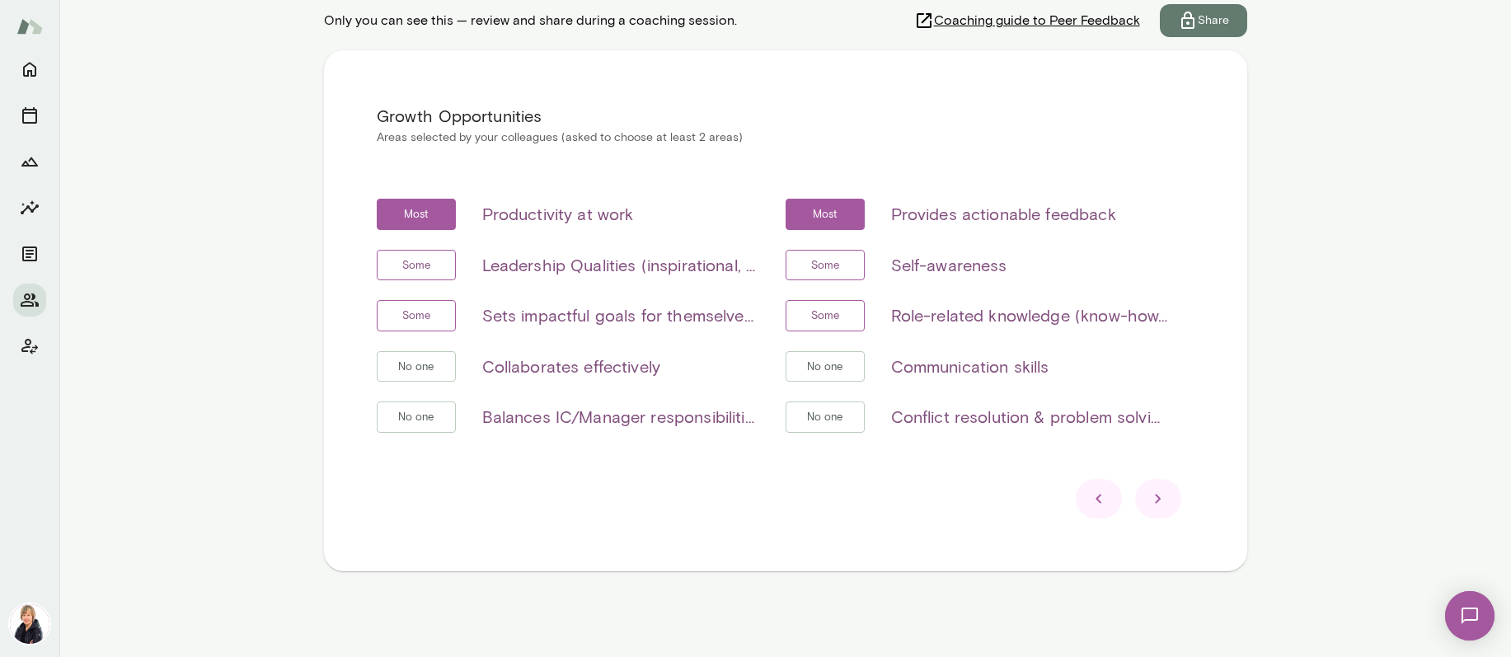
click at [1159, 495] on icon at bounding box center [1159, 499] width 20 height 20
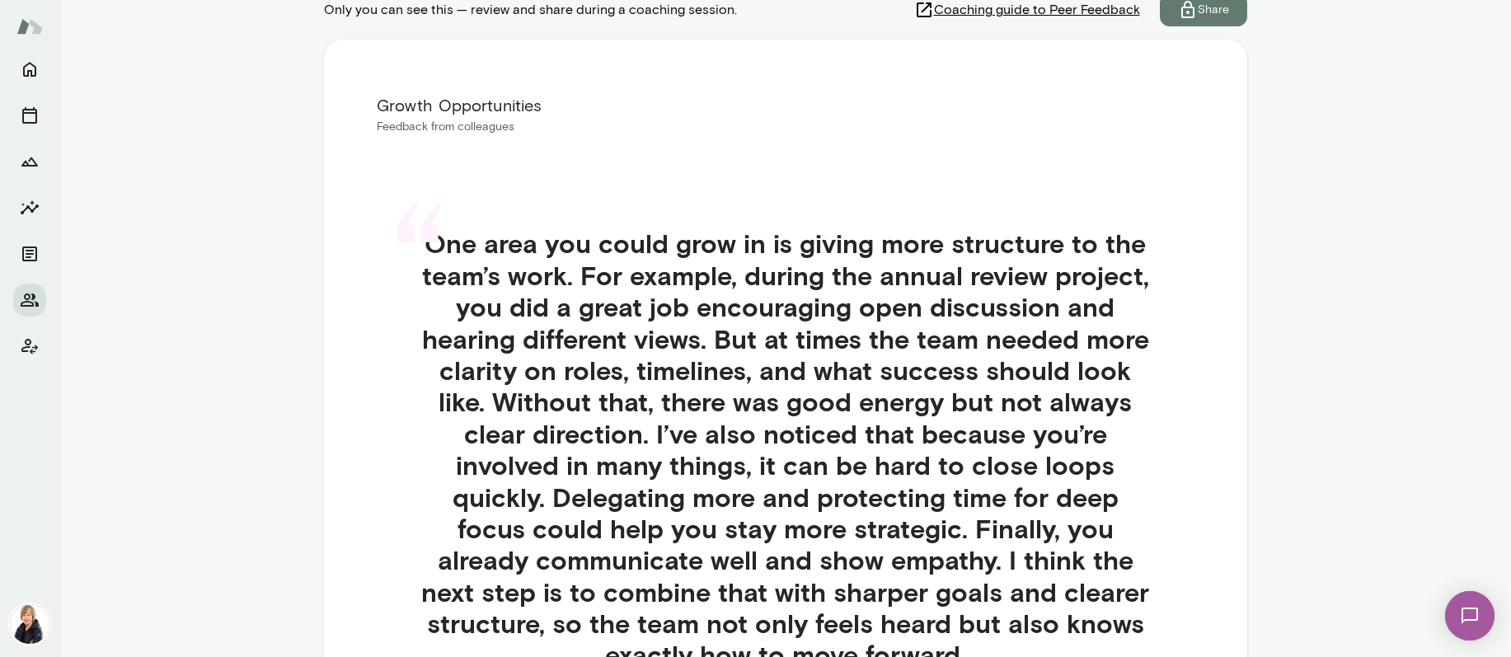
scroll to position [417, 0]
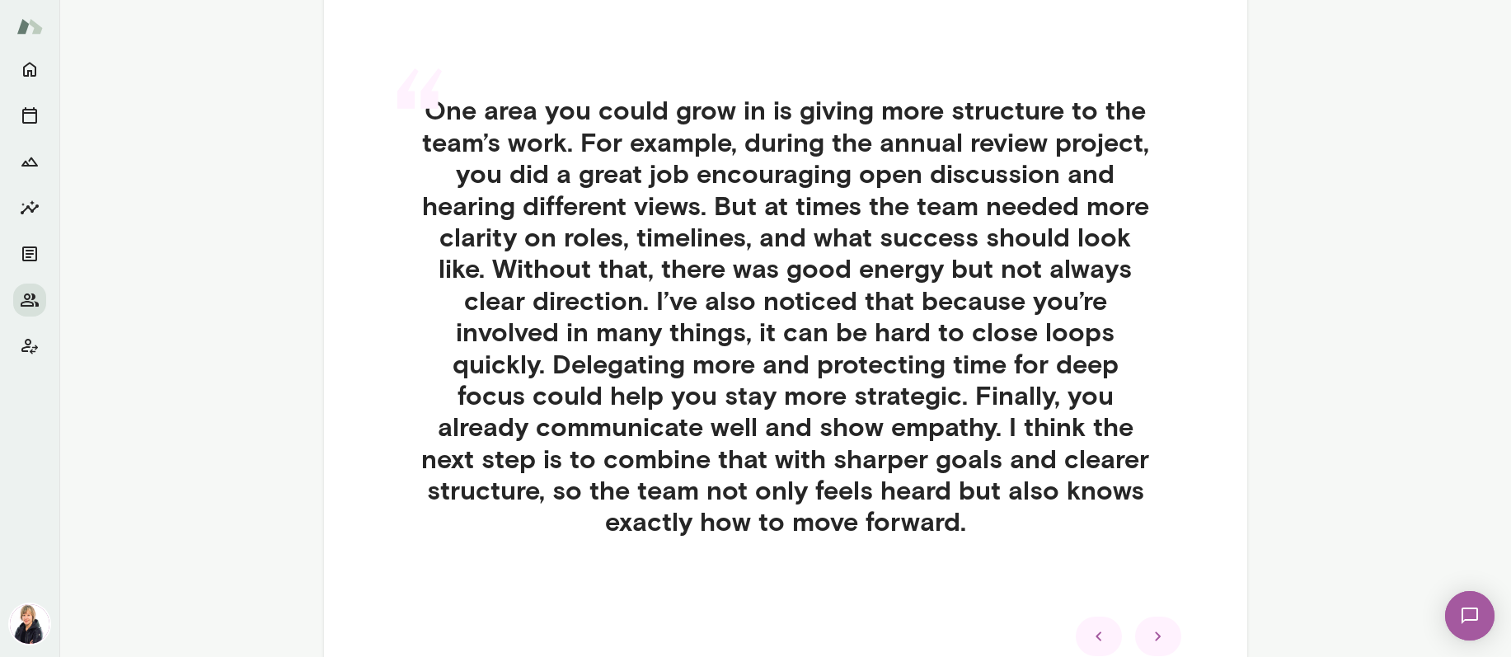
click at [1163, 643] on div at bounding box center [1158, 637] width 46 height 40
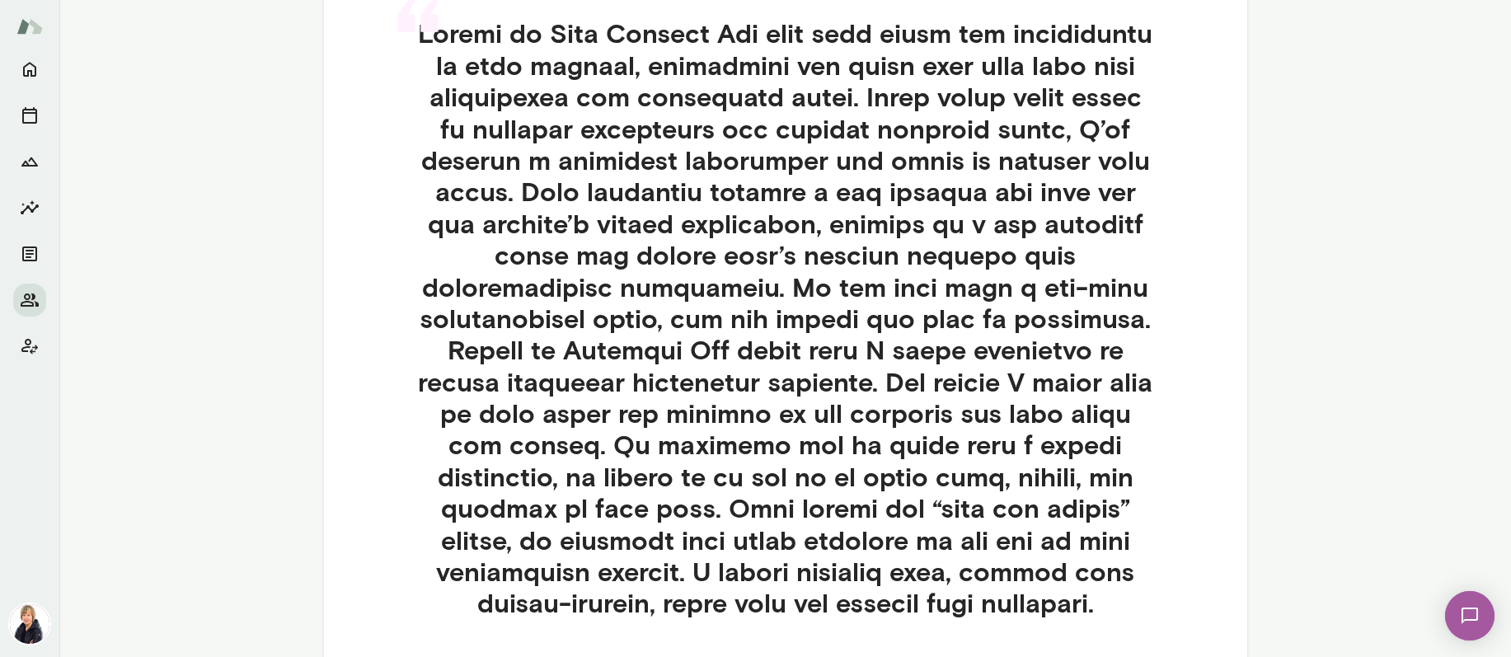
scroll to position [713, 0]
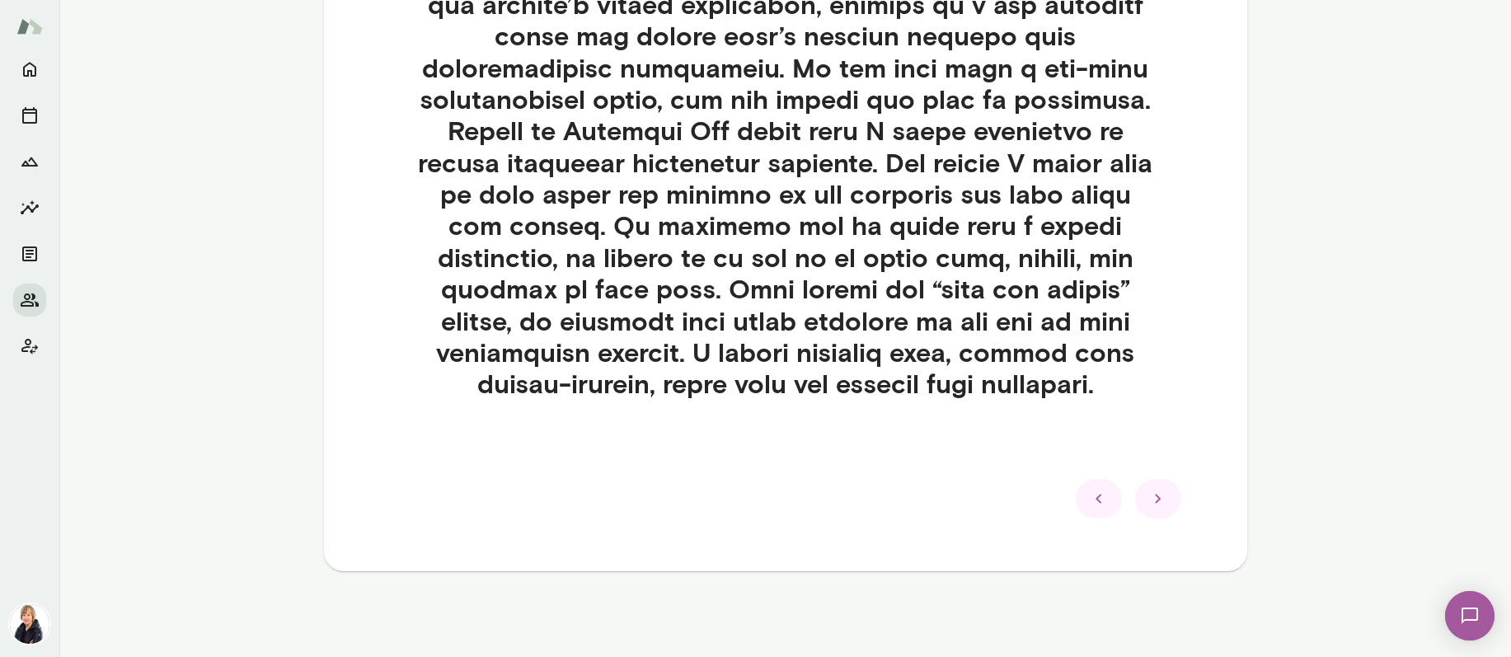
click at [1153, 497] on icon at bounding box center [1159, 499] width 20 height 20
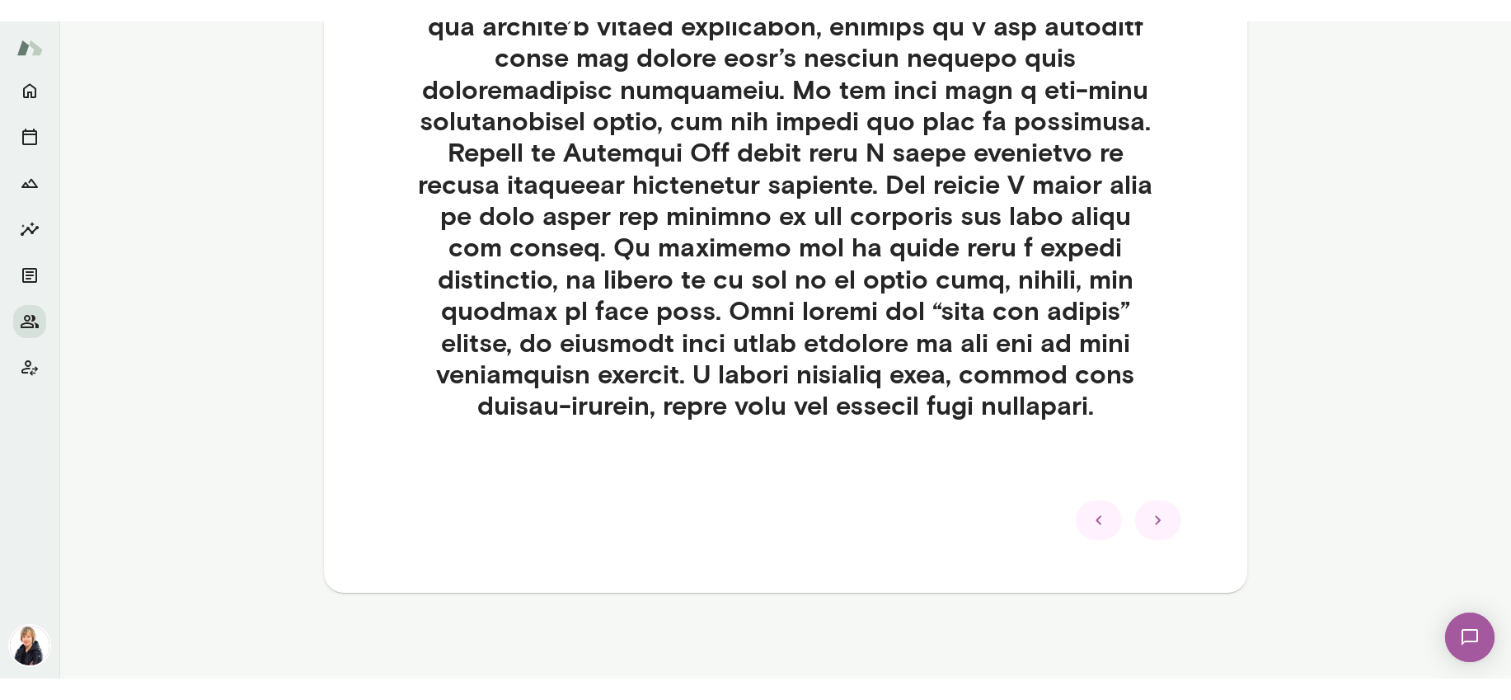
scroll to position [273, 0]
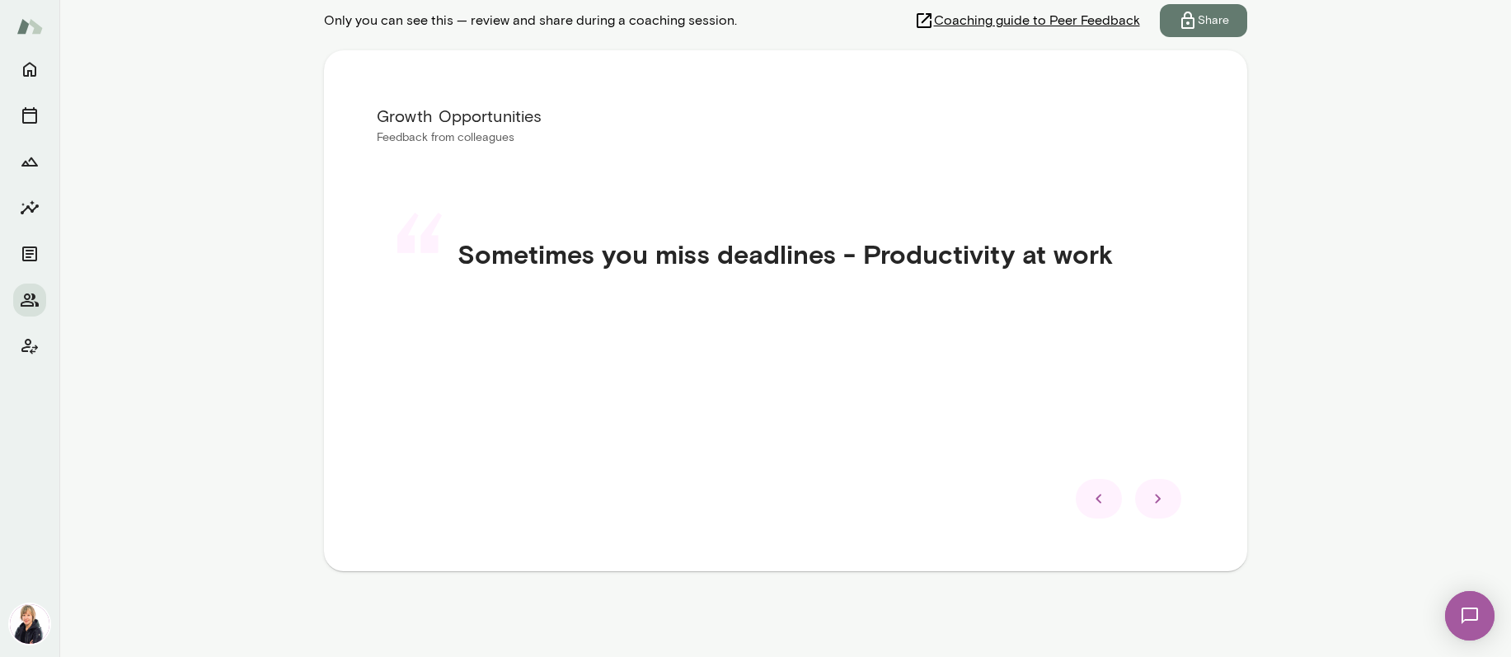
click at [1155, 497] on icon at bounding box center [1158, 499] width 6 height 9
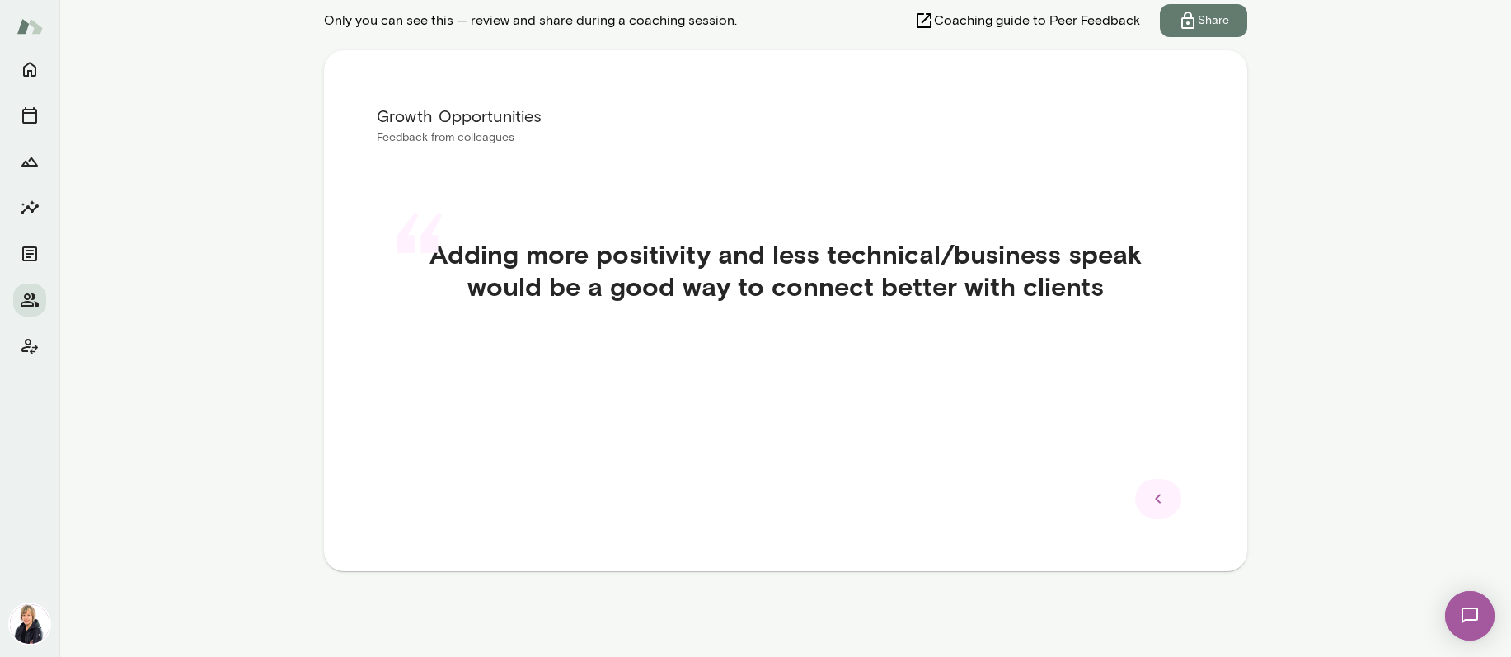
click at [1150, 492] on icon at bounding box center [1159, 499] width 20 height 20
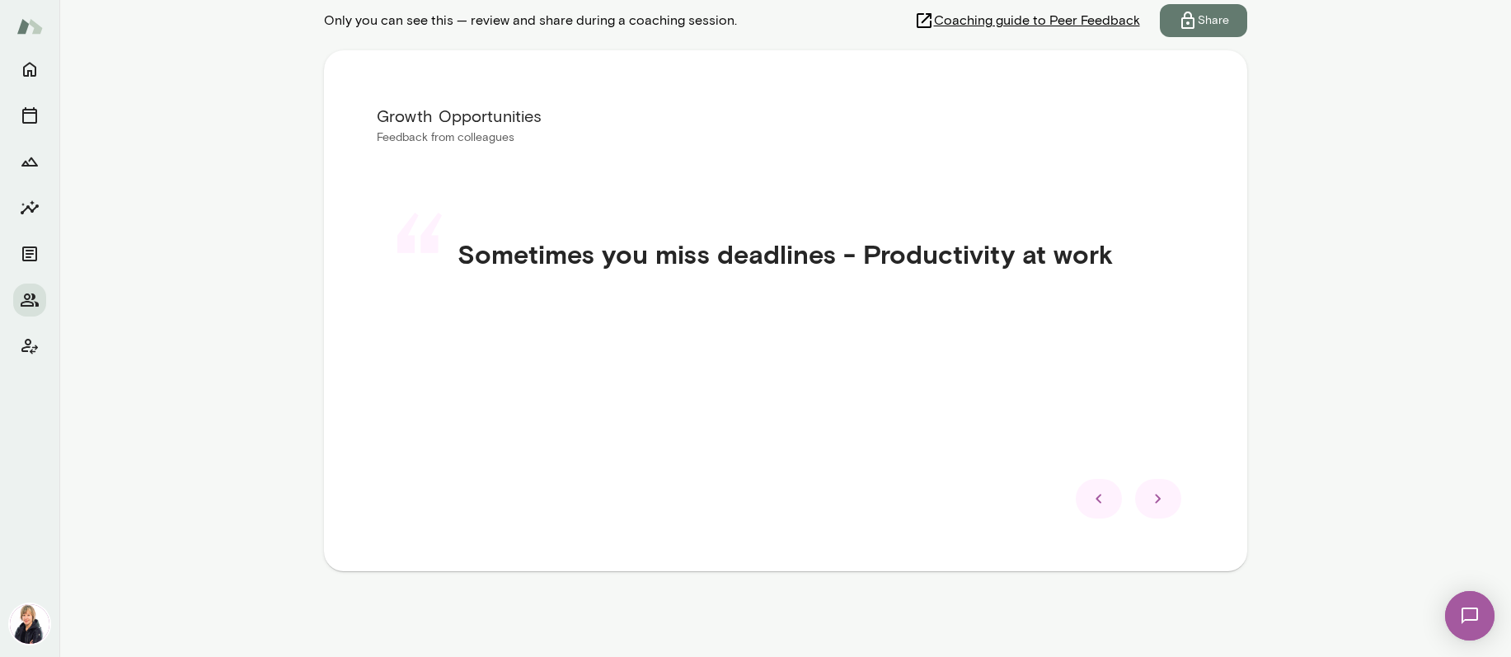
click at [1159, 498] on icon at bounding box center [1159, 499] width 20 height 20
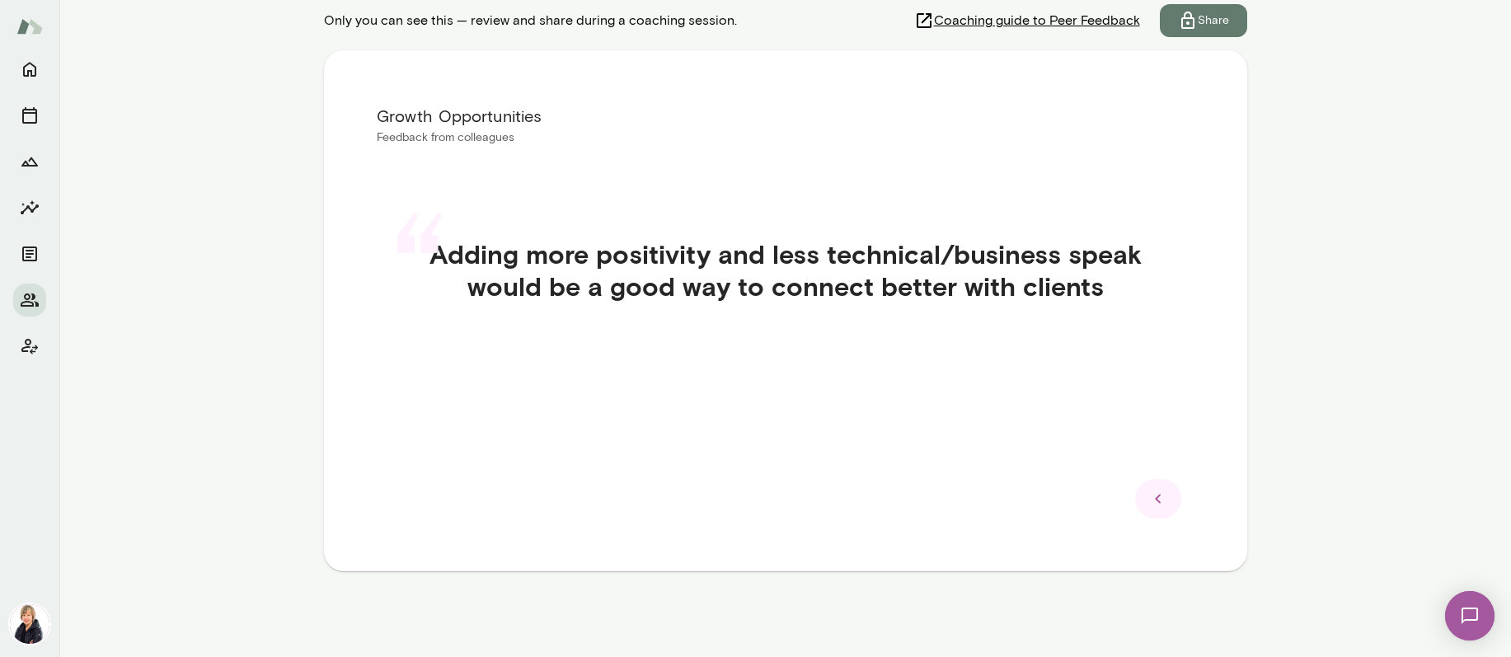
click at [1151, 495] on icon at bounding box center [1159, 499] width 20 height 20
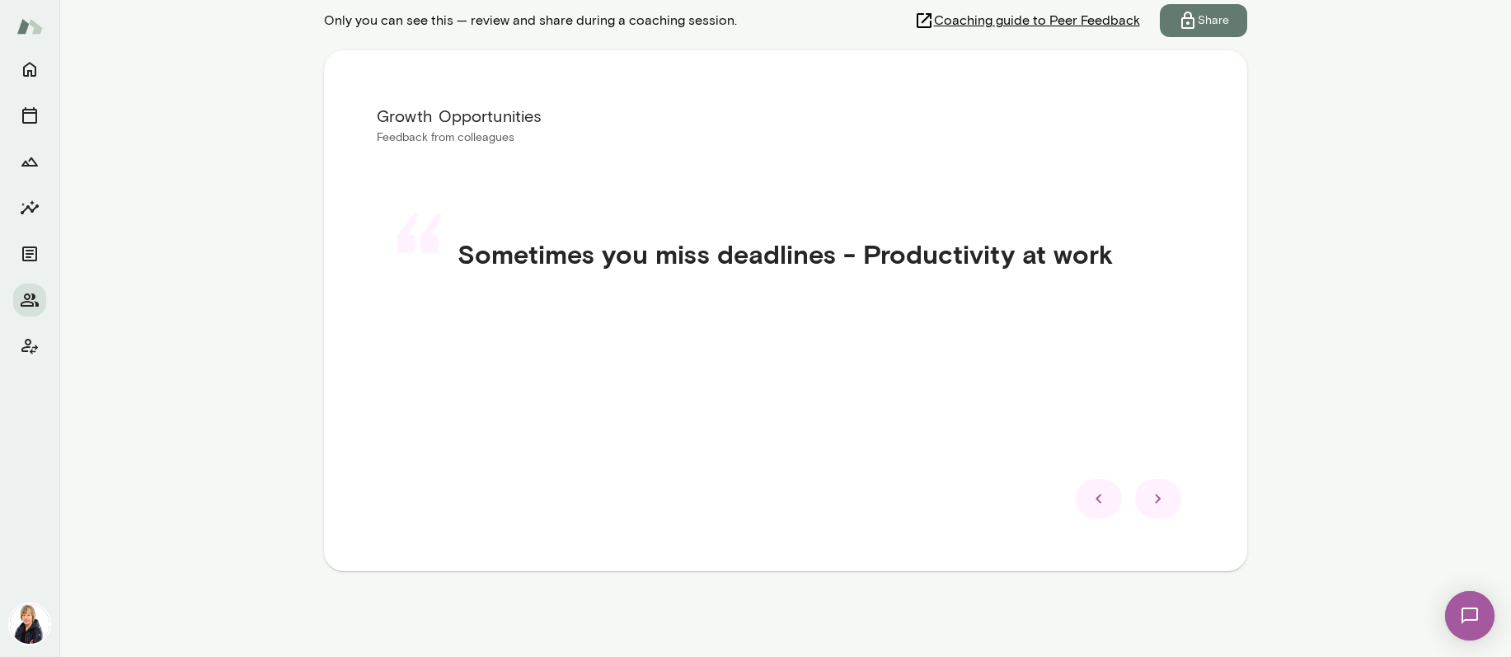
click at [1155, 501] on icon at bounding box center [1158, 499] width 6 height 9
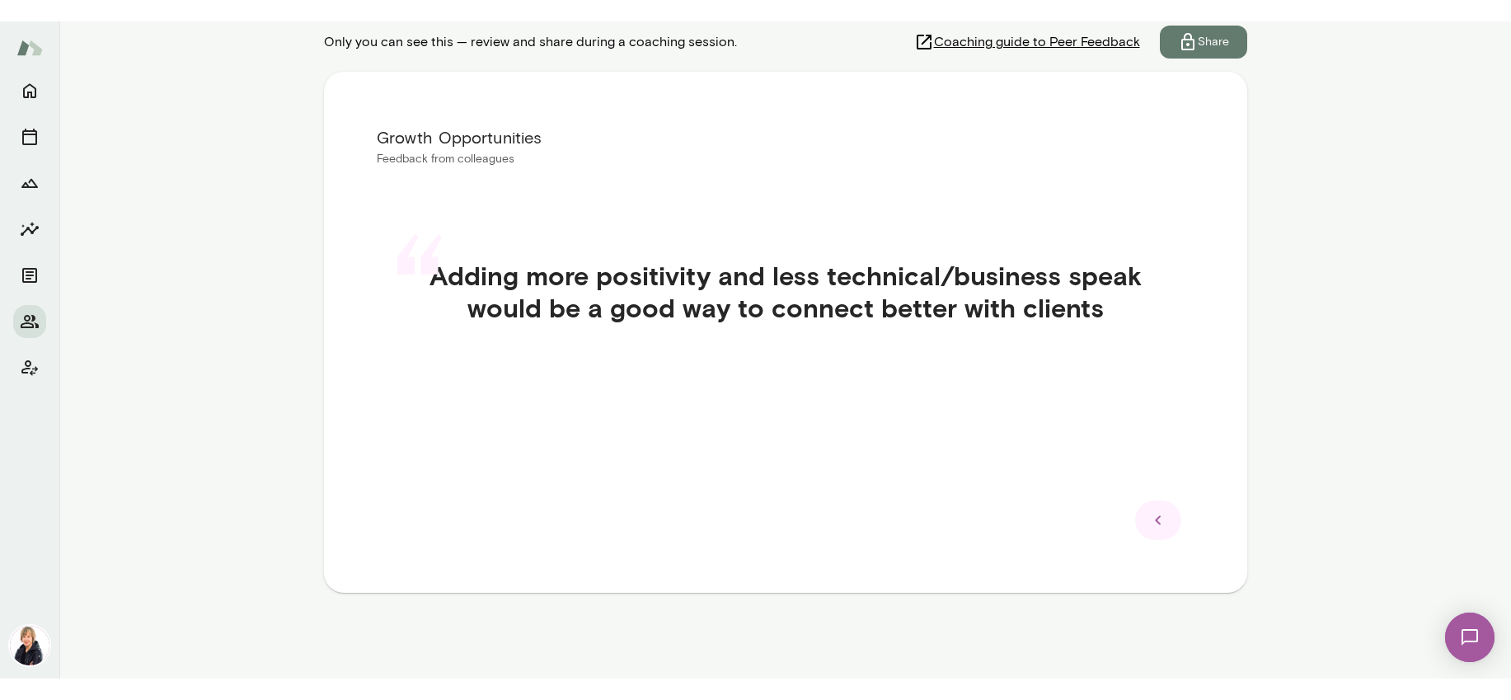
scroll to position [230, 0]
